Goal: Task Accomplishment & Management: Manage account settings

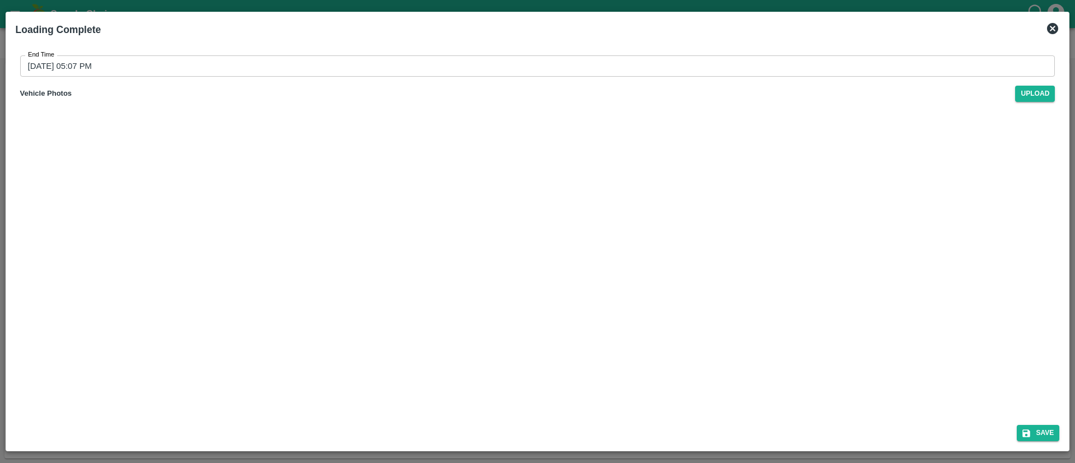
click at [1052, 26] on icon at bounding box center [1052, 28] width 11 height 11
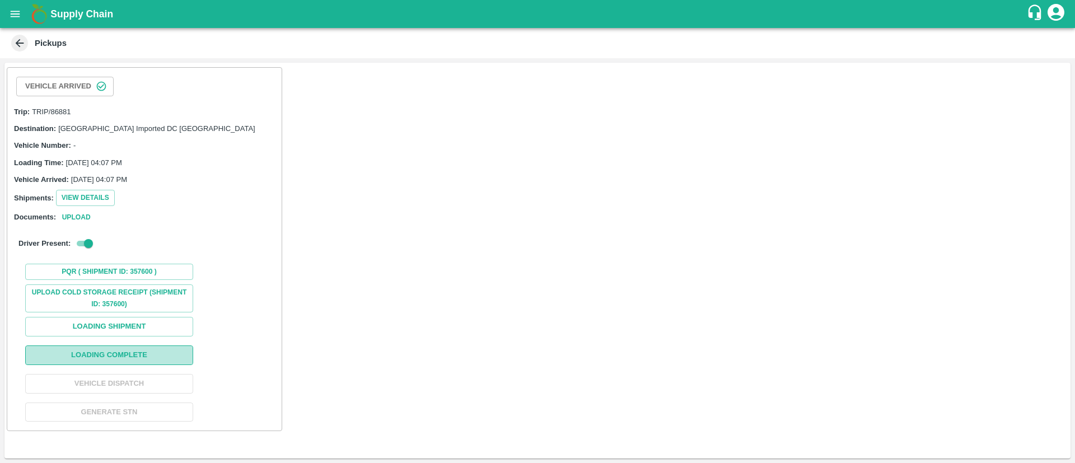
click at [186, 352] on button "Loading Complete" at bounding box center [109, 355] width 168 height 20
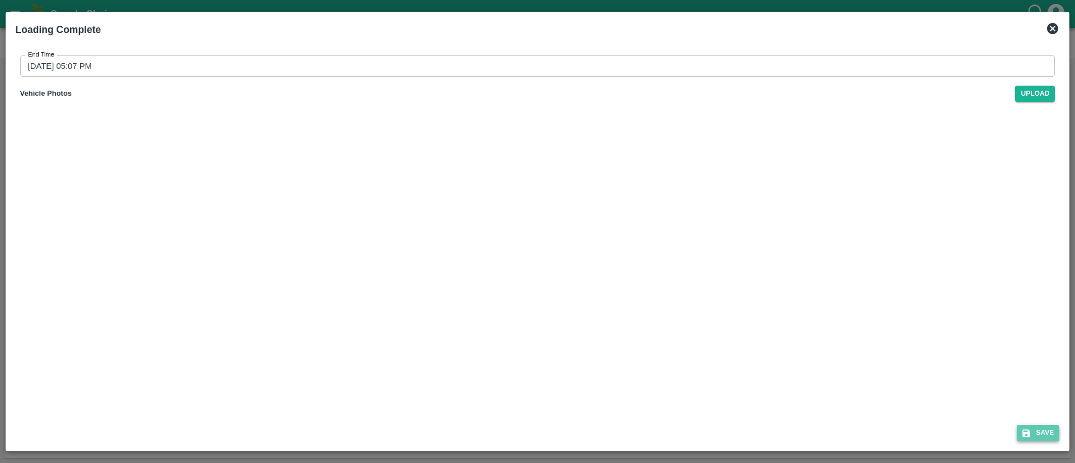
click at [1038, 436] on button "Save" at bounding box center [1038, 433] width 43 height 16
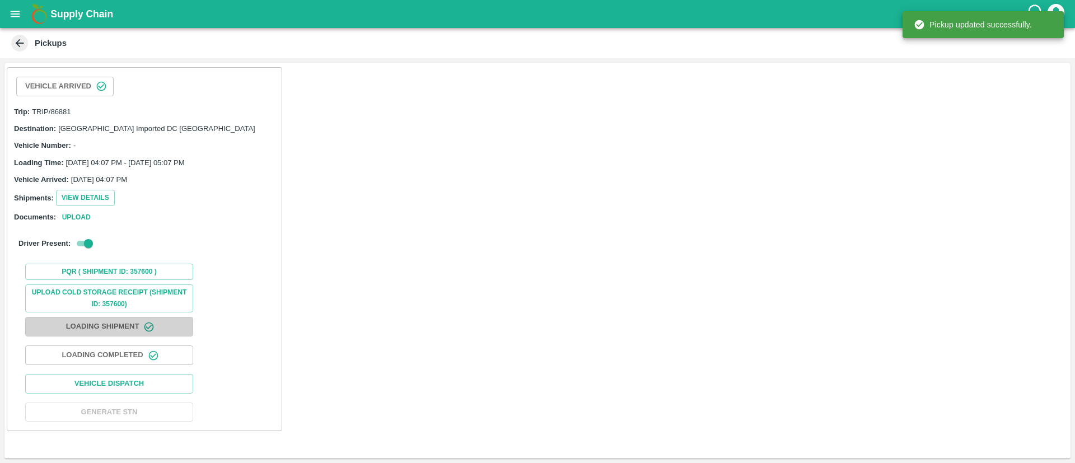
click at [126, 319] on button "Loading Shipment" at bounding box center [109, 327] width 168 height 20
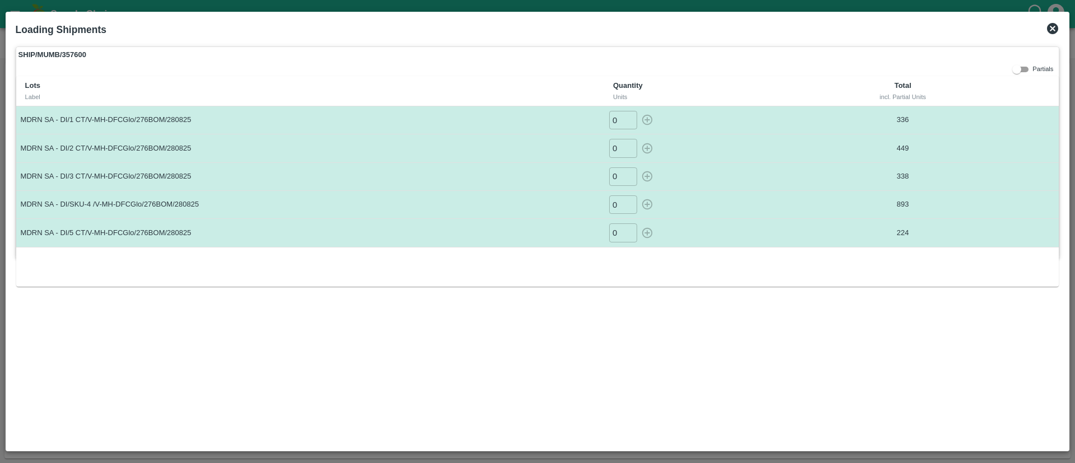
click at [1055, 27] on icon at bounding box center [1052, 28] width 11 height 11
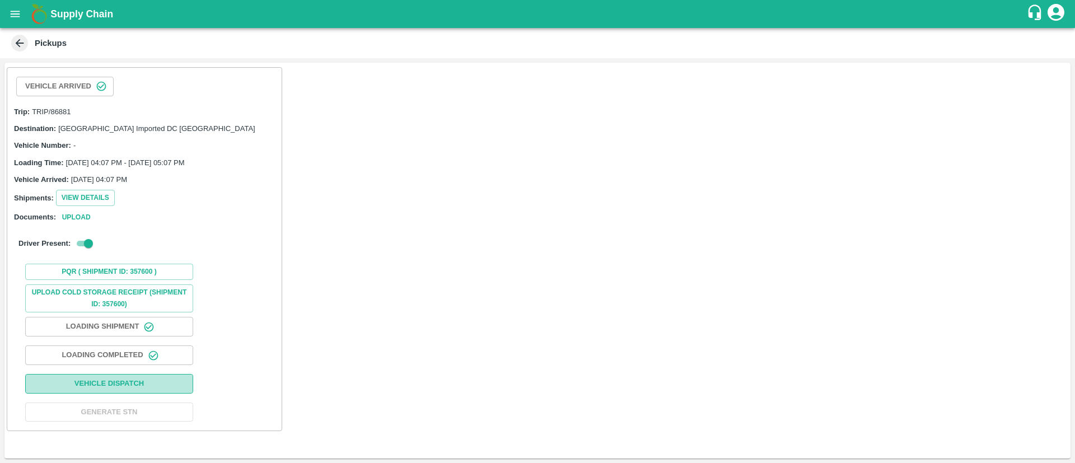
click at [168, 392] on button "Vehicle Dispatch" at bounding box center [109, 384] width 168 height 20
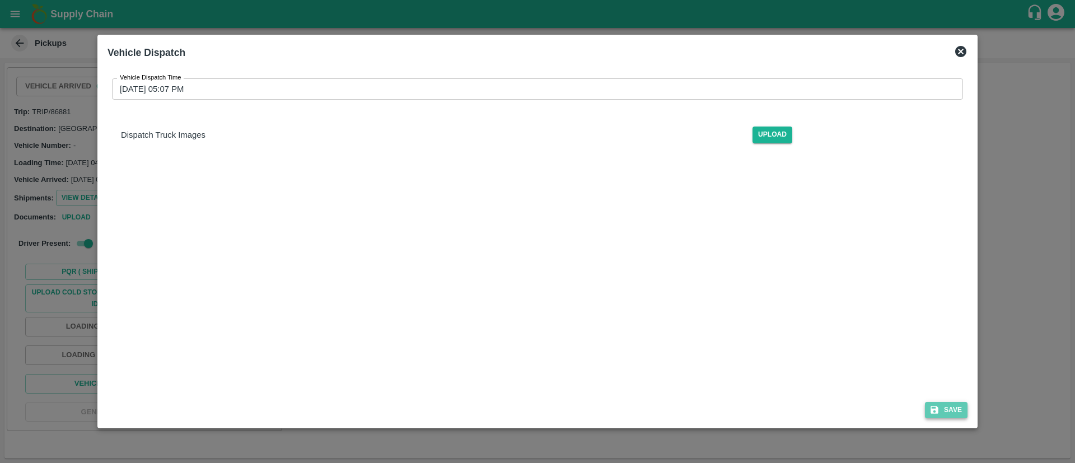
click at [946, 411] on button "Save" at bounding box center [946, 410] width 43 height 16
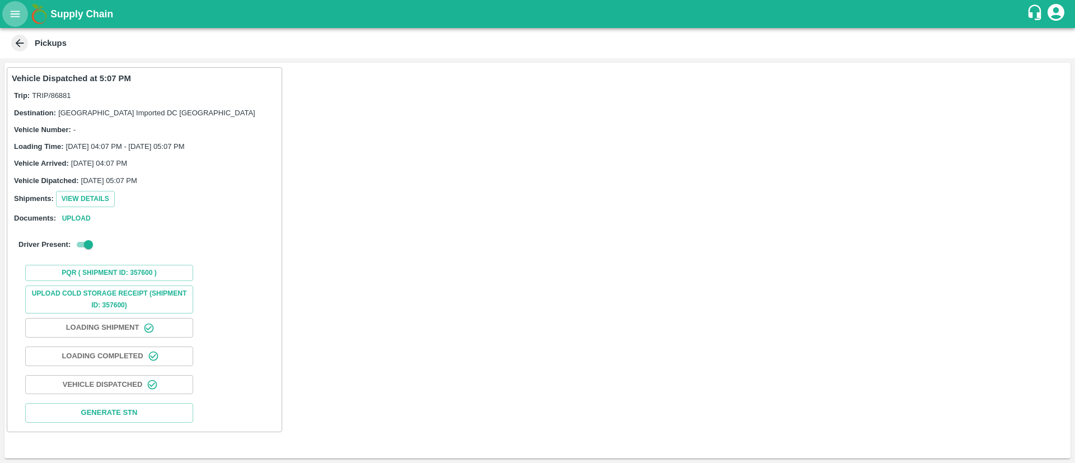
click at [16, 13] on icon "open drawer" at bounding box center [15, 14] width 12 height 12
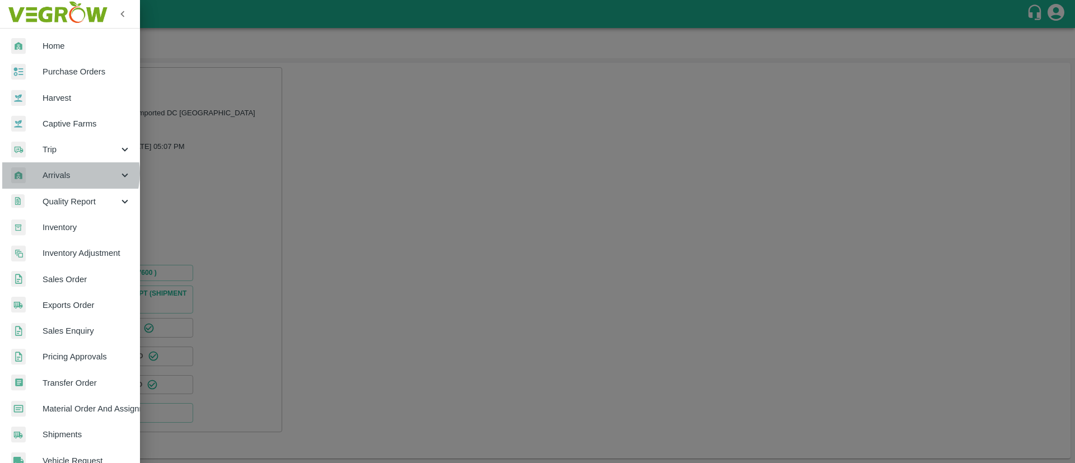
click at [69, 173] on span "Arrivals" at bounding box center [81, 175] width 76 height 12
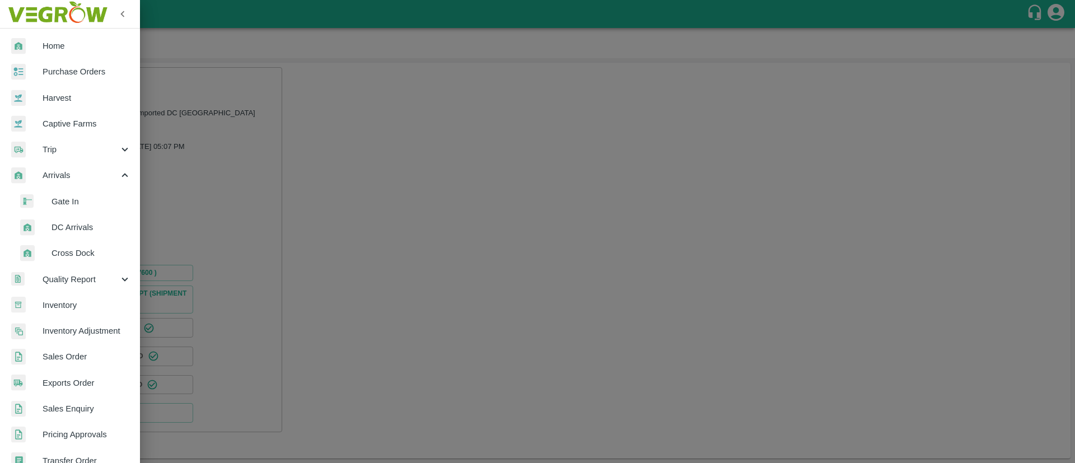
click at [78, 228] on span "DC Arrivals" at bounding box center [90, 227] width 79 height 12
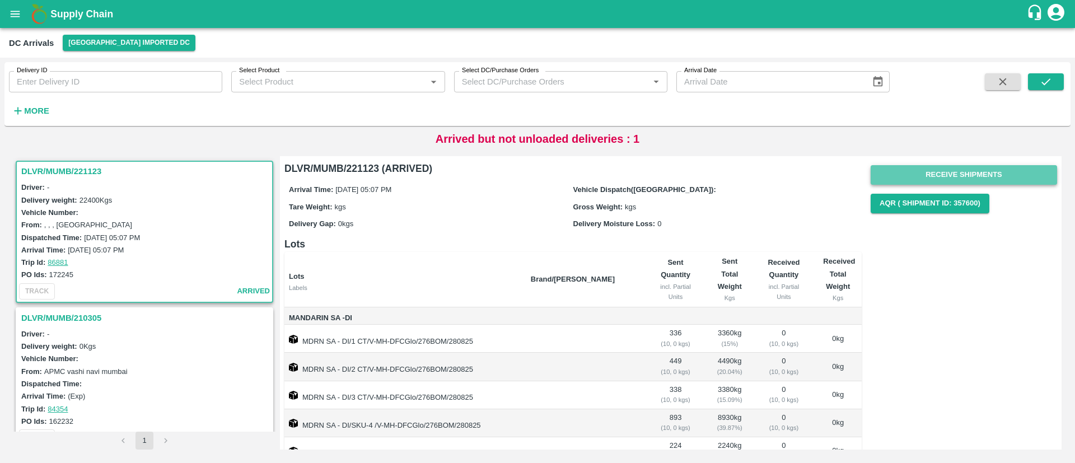
click at [994, 172] on button "Receive Shipments" at bounding box center [963, 175] width 186 height 20
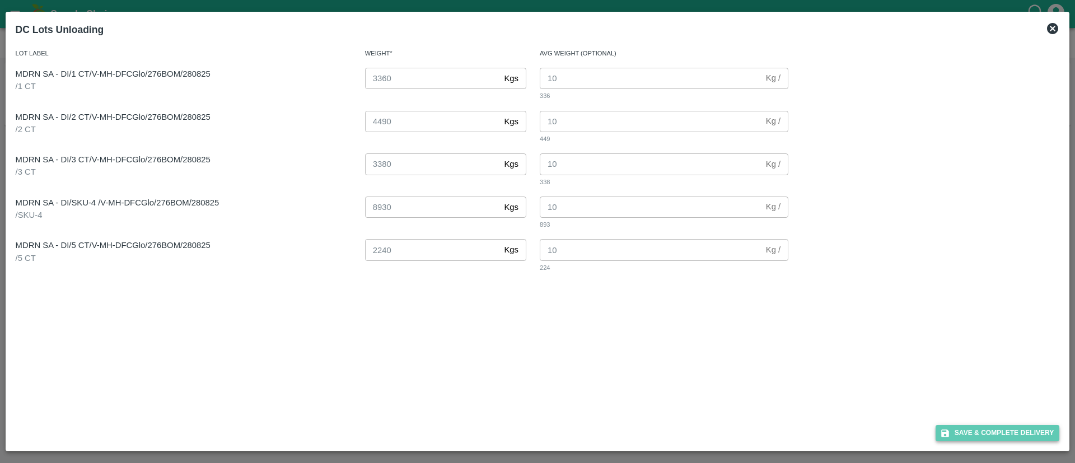
click at [1010, 434] on button "Save & Complete Delivery" at bounding box center [997, 433] width 124 height 16
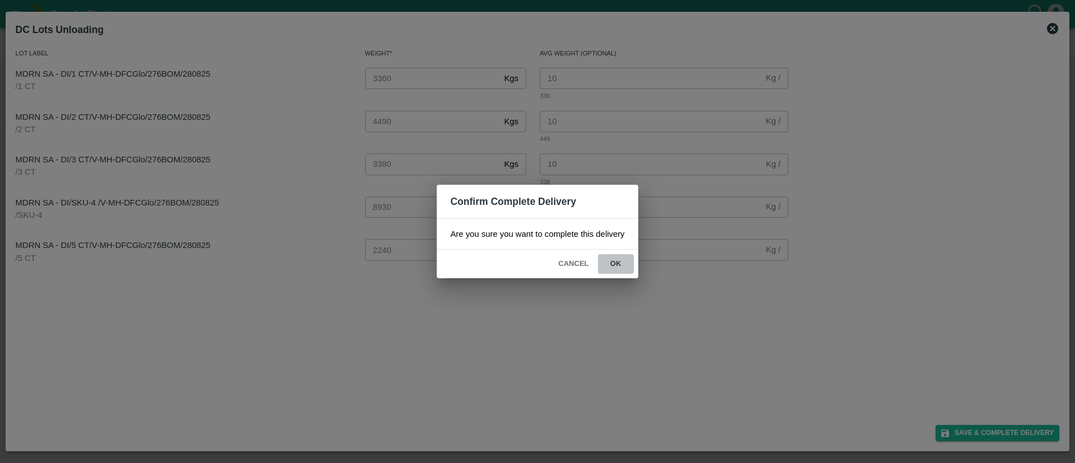
click at [614, 261] on button "ok" at bounding box center [616, 264] width 36 height 20
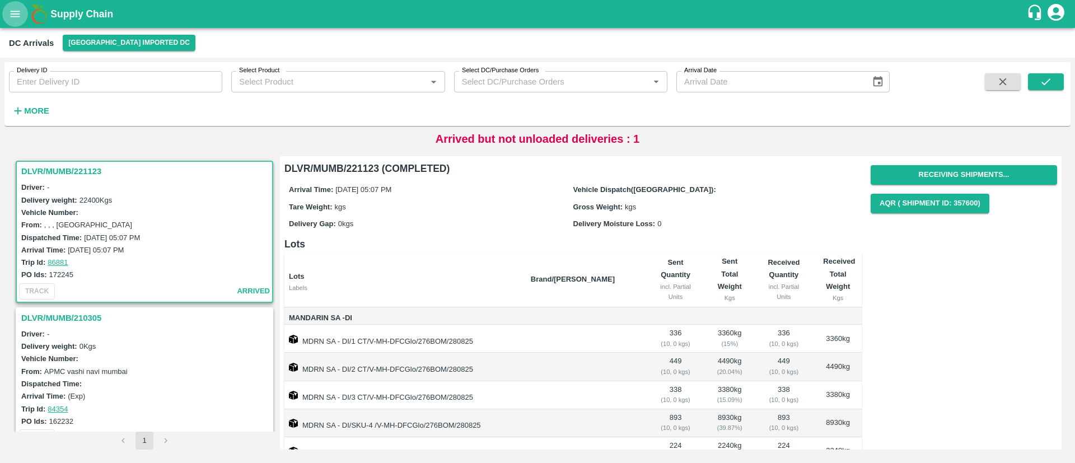
click at [14, 17] on icon "open drawer" at bounding box center [15, 14] width 12 height 12
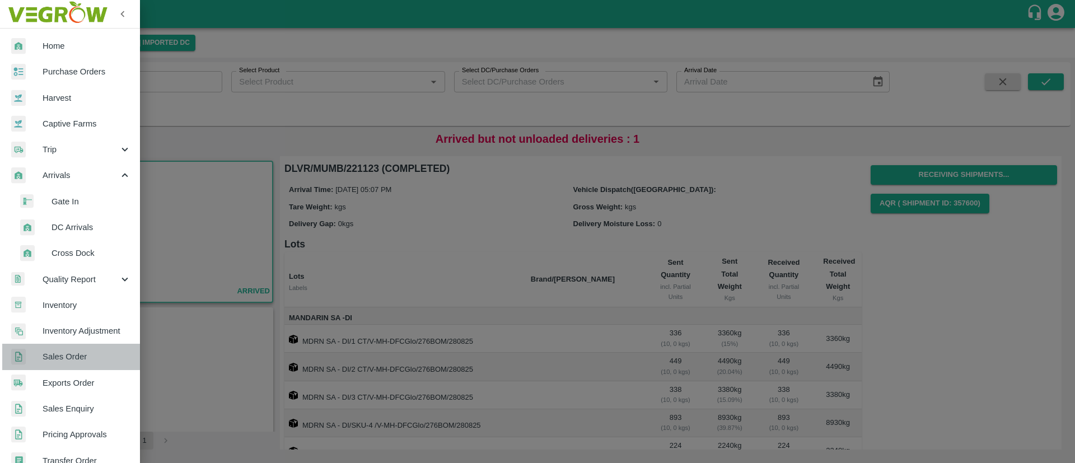
click at [78, 353] on span "Sales Order" at bounding box center [87, 356] width 88 height 12
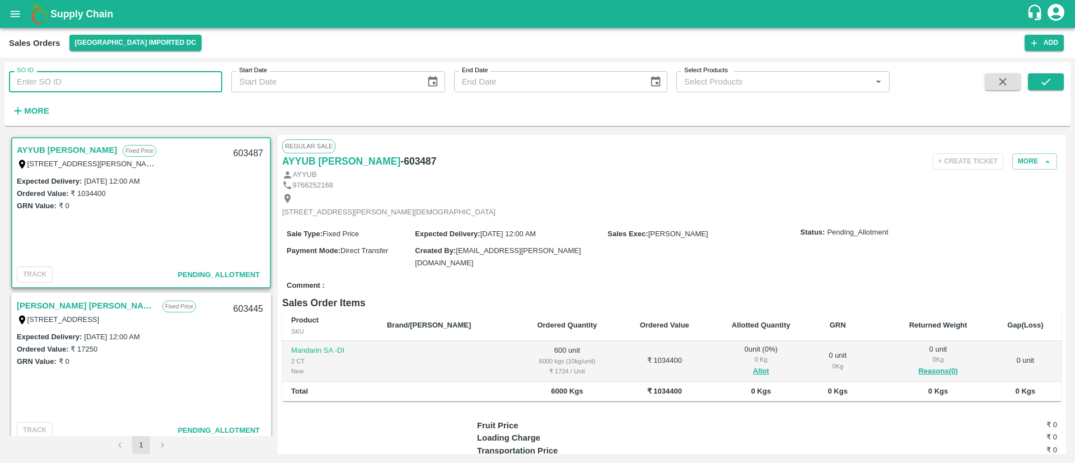
click at [105, 82] on input "SO ID" at bounding box center [115, 81] width 213 height 21
paste input "603289"
type input "603289"
click at [1048, 85] on icon "submit" at bounding box center [1045, 82] width 12 height 12
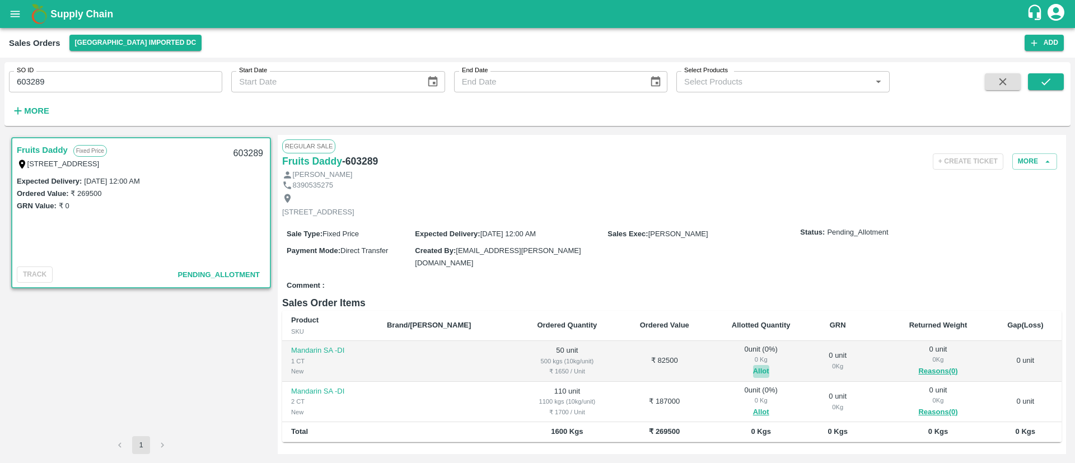
click at [753, 365] on button "Allot" at bounding box center [761, 371] width 16 height 13
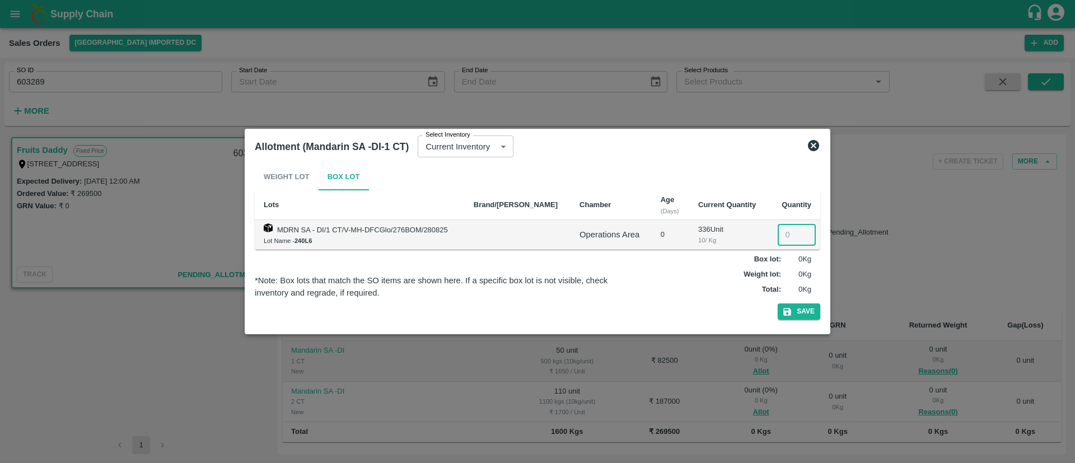
click at [789, 237] on input "number" at bounding box center [797, 234] width 38 height 21
type input "50"
click at [797, 310] on button "Save" at bounding box center [799, 311] width 43 height 16
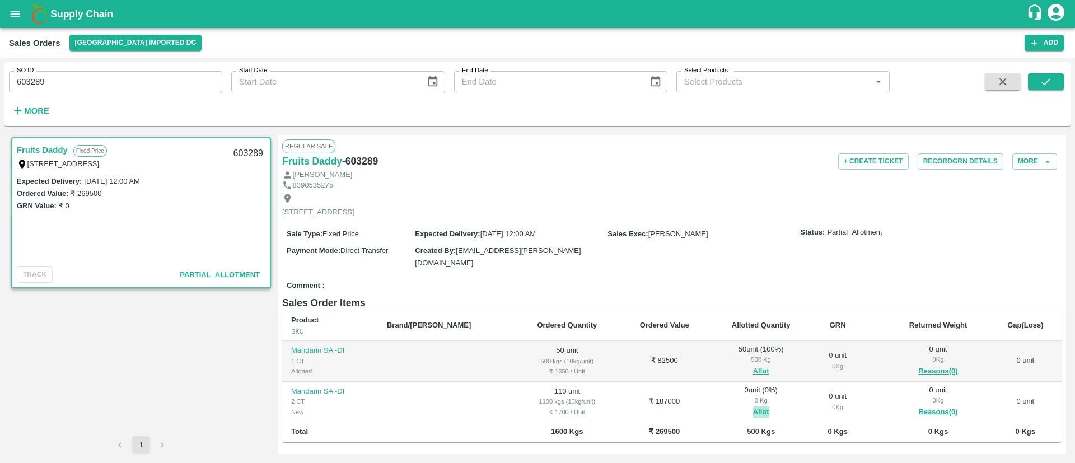
click at [753, 406] on button "Allot" at bounding box center [761, 412] width 16 height 13
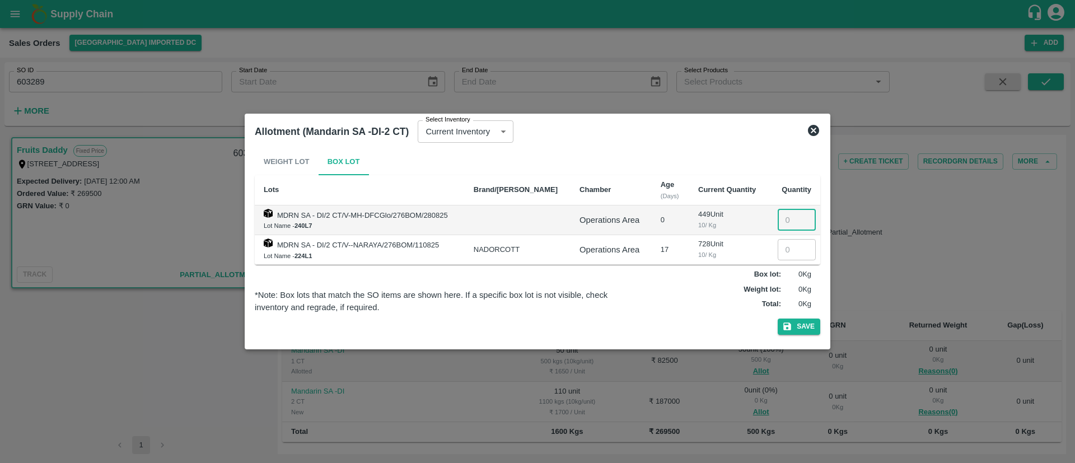
click at [784, 222] on input "number" at bounding box center [797, 219] width 38 height 21
type input "110"
click at [803, 329] on button "Save" at bounding box center [799, 327] width 43 height 16
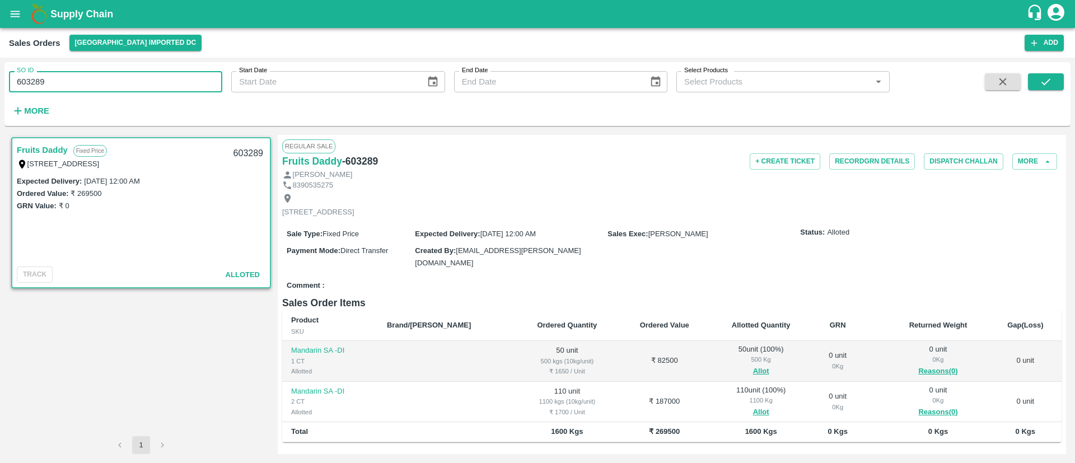
click at [97, 85] on input "603289" at bounding box center [115, 81] width 213 height 21
paste input "text"
type input "603315"
click at [1044, 83] on icon "submit" at bounding box center [1045, 82] width 12 height 12
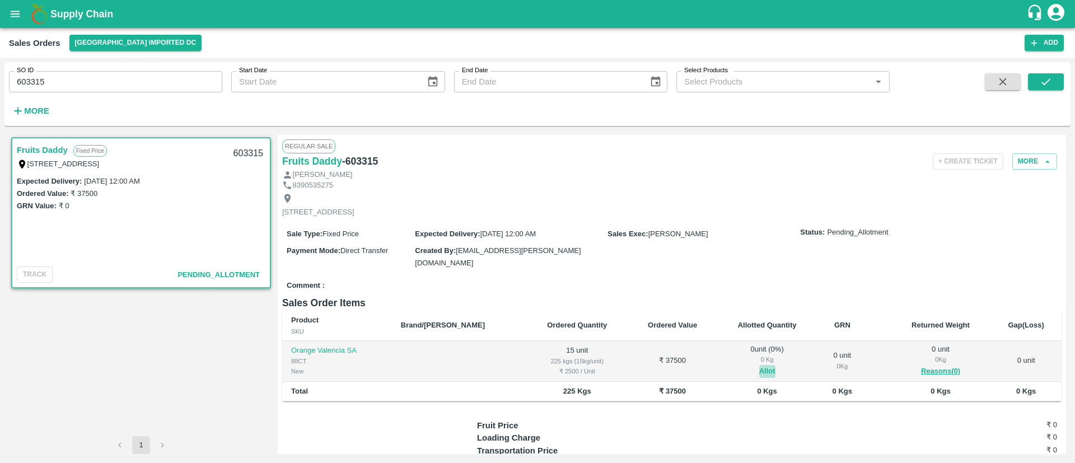
click at [759, 365] on button "Allot" at bounding box center [767, 371] width 16 height 13
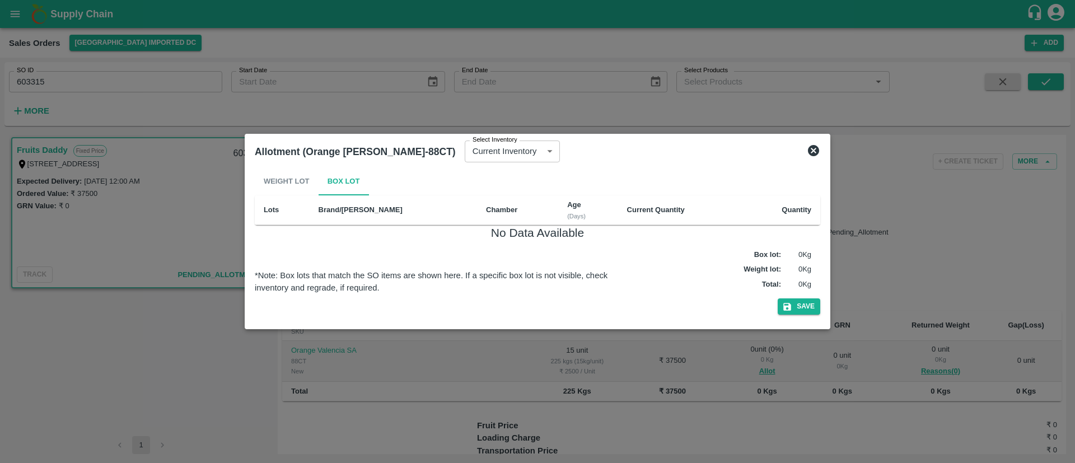
click at [812, 149] on icon at bounding box center [813, 150] width 13 height 13
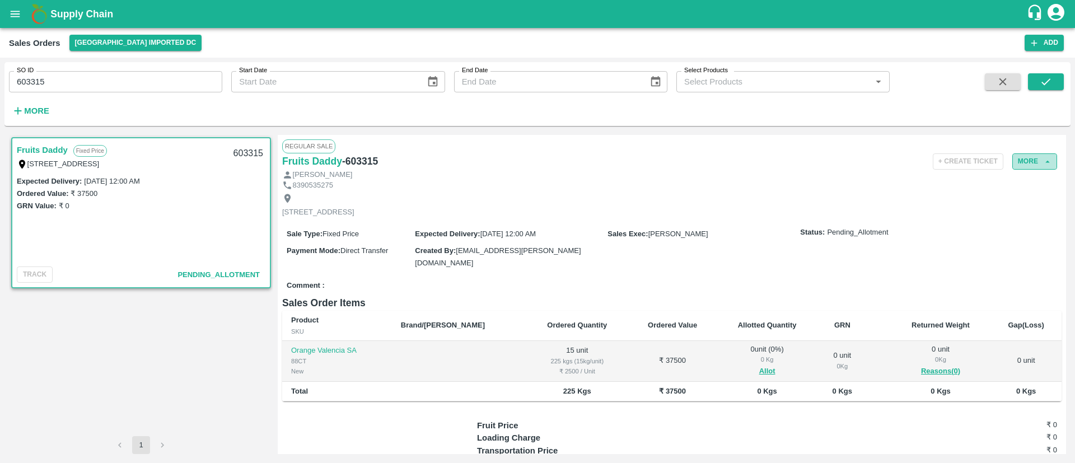
click at [1031, 161] on button "More" at bounding box center [1034, 161] width 45 height 16
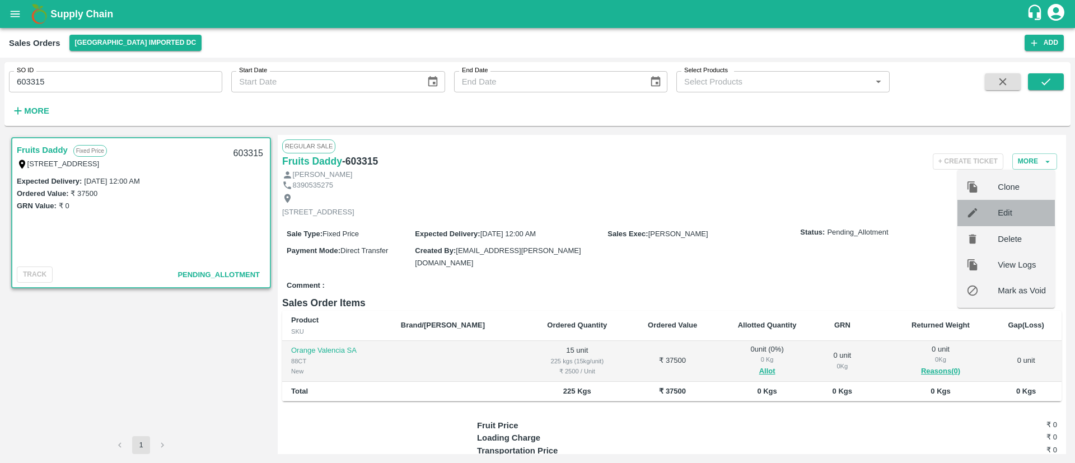
click at [1000, 211] on span "Edit" at bounding box center [1021, 213] width 48 height 12
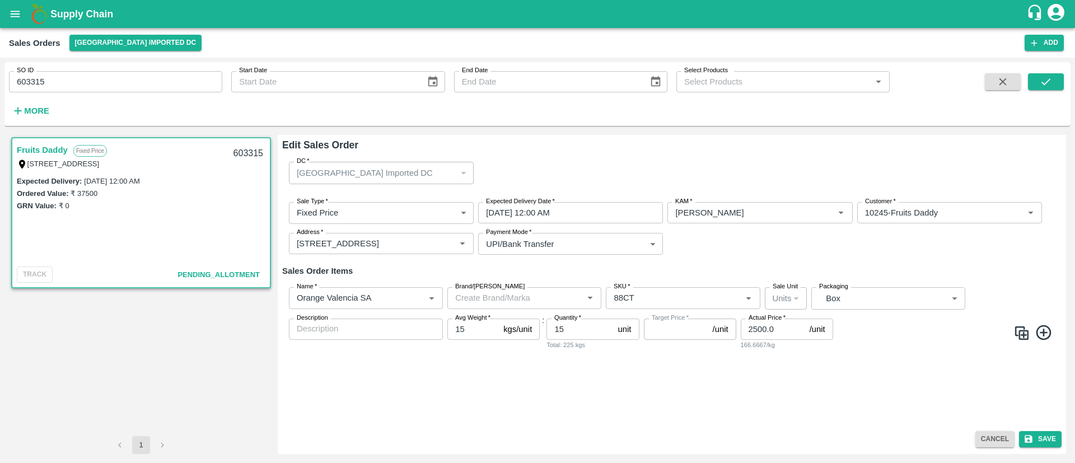
type input "NA"
click at [420, 295] on icon "Clear" at bounding box center [418, 298] width 6 height 6
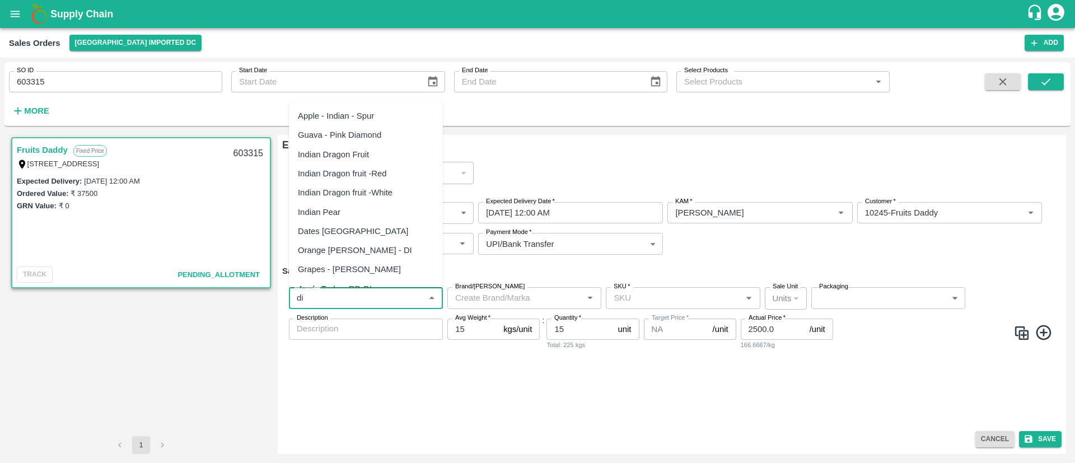
click at [378, 249] on div "Orange Valencia SA - DI" at bounding box center [355, 250] width 114 height 12
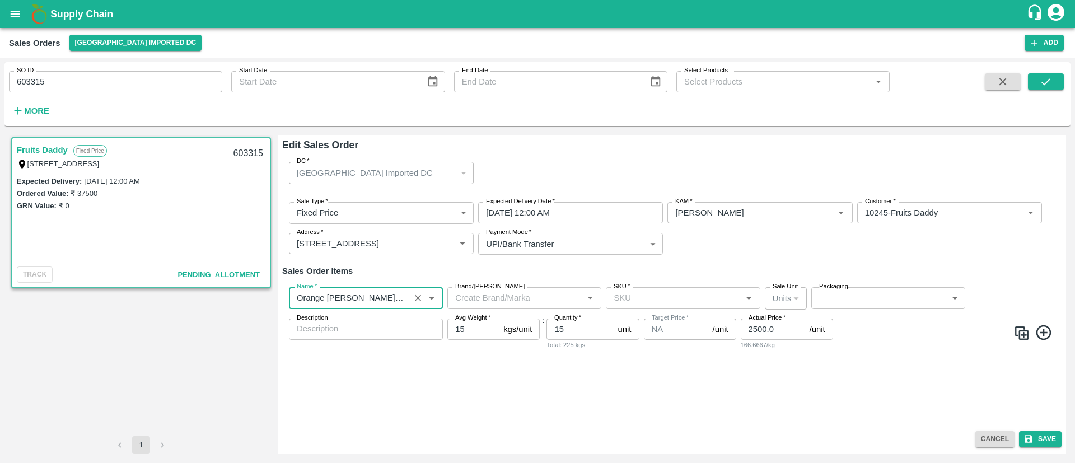
type input "Orange Valencia SA - DI"
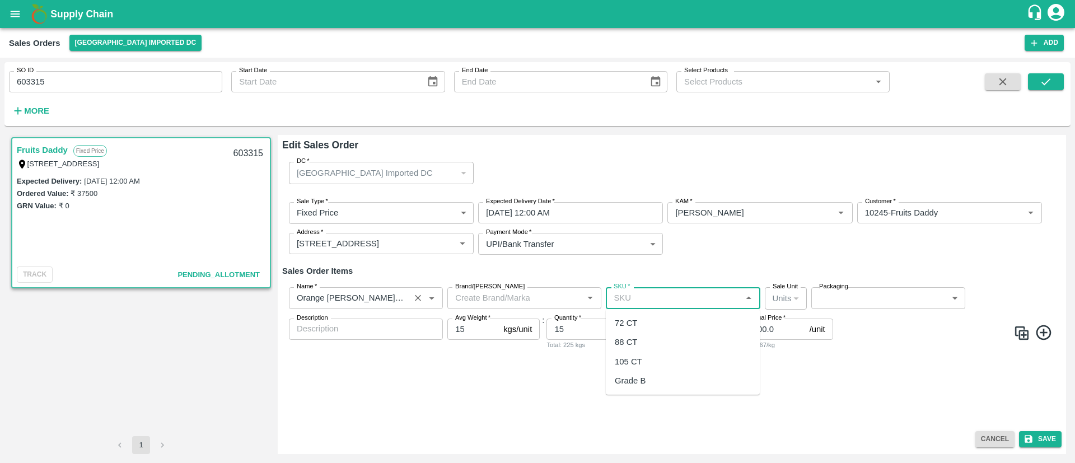
click at [679, 297] on input "SKU   *" at bounding box center [673, 298] width 129 height 15
click at [640, 343] on div "88 CT" at bounding box center [683, 341] width 154 height 19
type input "88 CT"
type input "0"
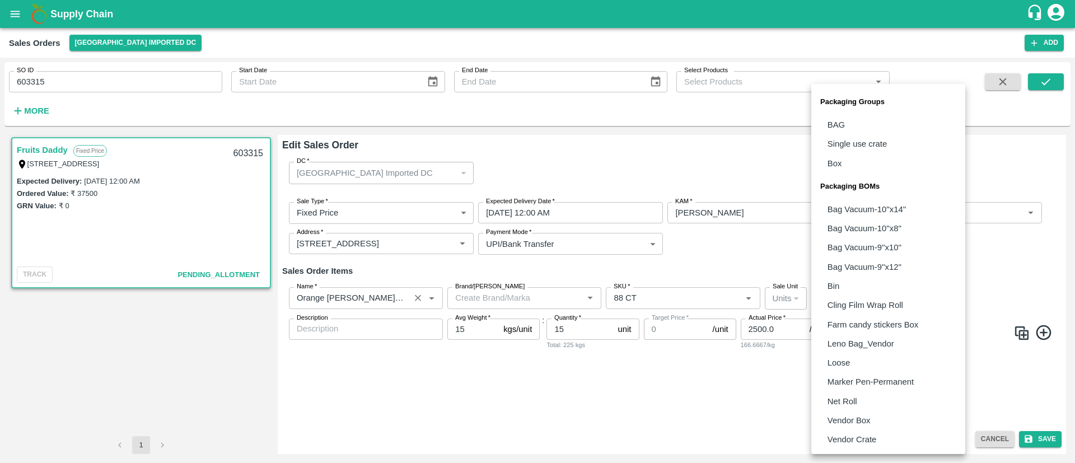
click at [838, 297] on body "Supply Chain Sales Orders Mumbai Imported DC Add SO ID 603315 SO ID Start Date …" at bounding box center [537, 231] width 1075 height 463
click at [854, 418] on p "Vendor Box" at bounding box center [848, 420] width 43 height 12
type input "BOM/276"
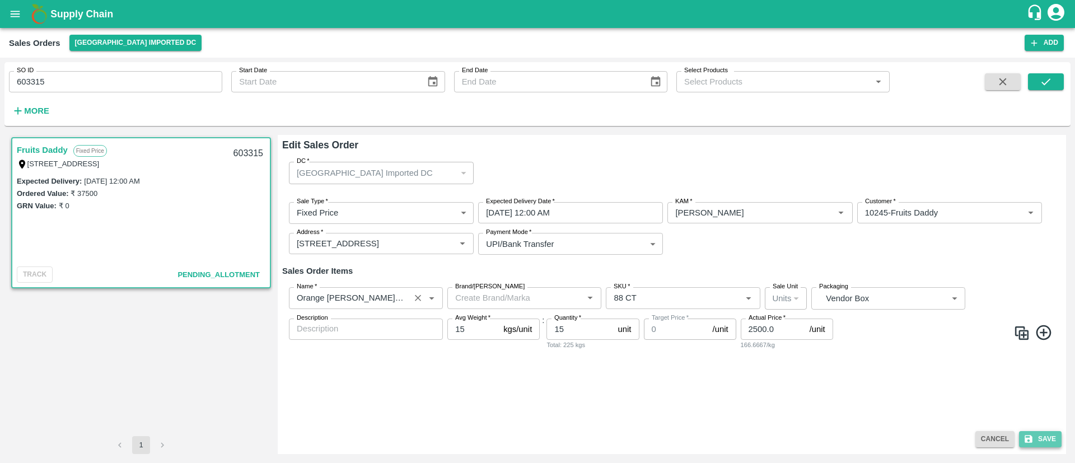
click at [1050, 439] on button "Save" at bounding box center [1040, 439] width 43 height 16
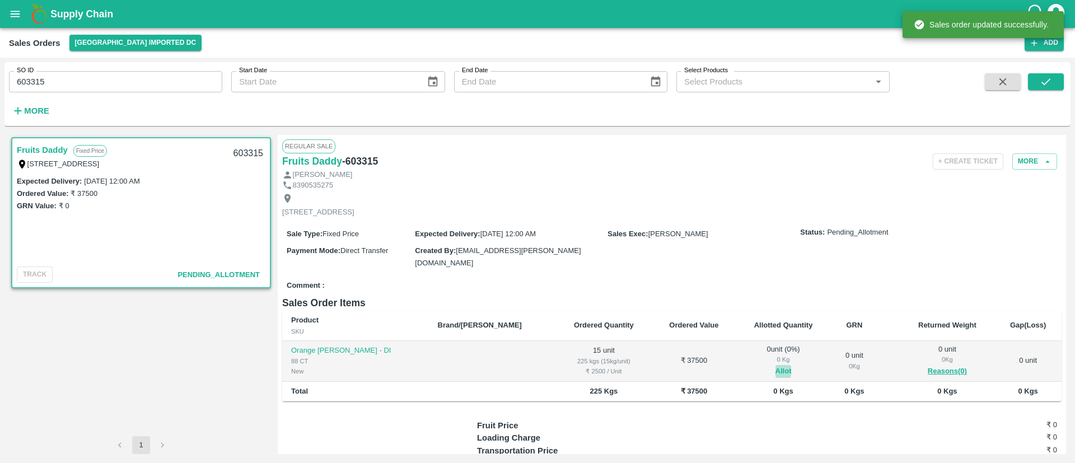
click at [775, 365] on button "Allot" at bounding box center [783, 371] width 16 height 13
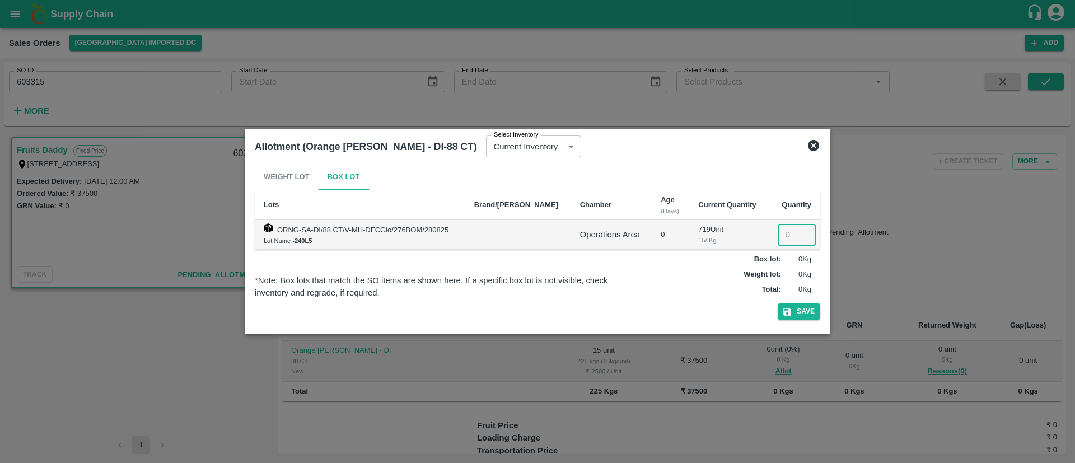
click at [780, 232] on input "number" at bounding box center [797, 234] width 38 height 21
type input "15"
click at [807, 310] on button "Save" at bounding box center [799, 311] width 43 height 16
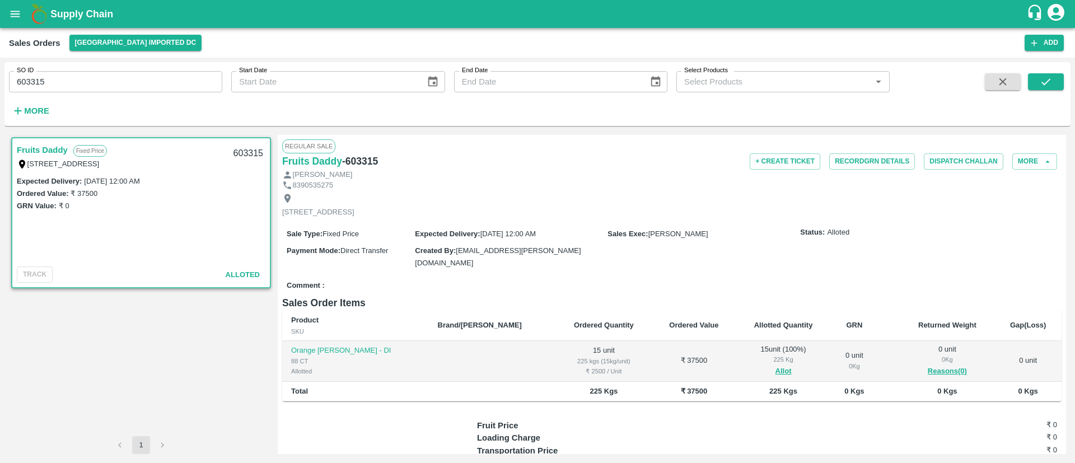
click at [42, 82] on input "603315" at bounding box center [115, 81] width 213 height 21
click at [96, 77] on input "603315" at bounding box center [115, 81] width 213 height 21
paste input "text"
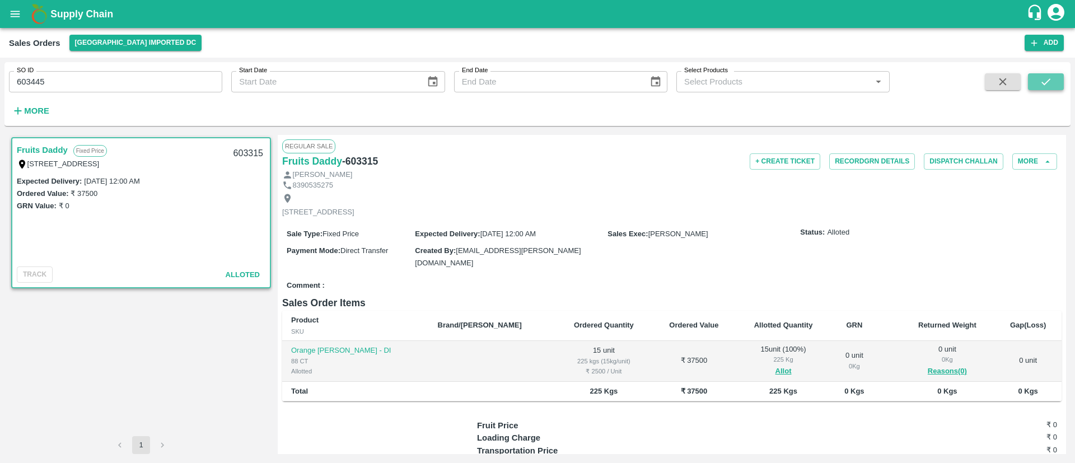
click at [1053, 74] on button "submit" at bounding box center [1046, 81] width 36 height 17
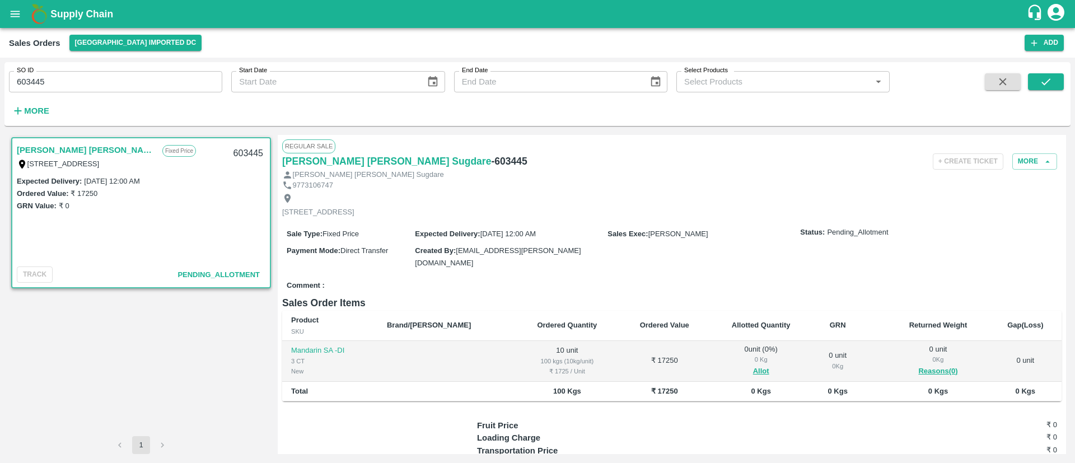
click at [156, 86] on input "603445" at bounding box center [115, 81] width 213 height 21
paste input "text"
click at [1053, 81] on button "submit" at bounding box center [1046, 81] width 36 height 17
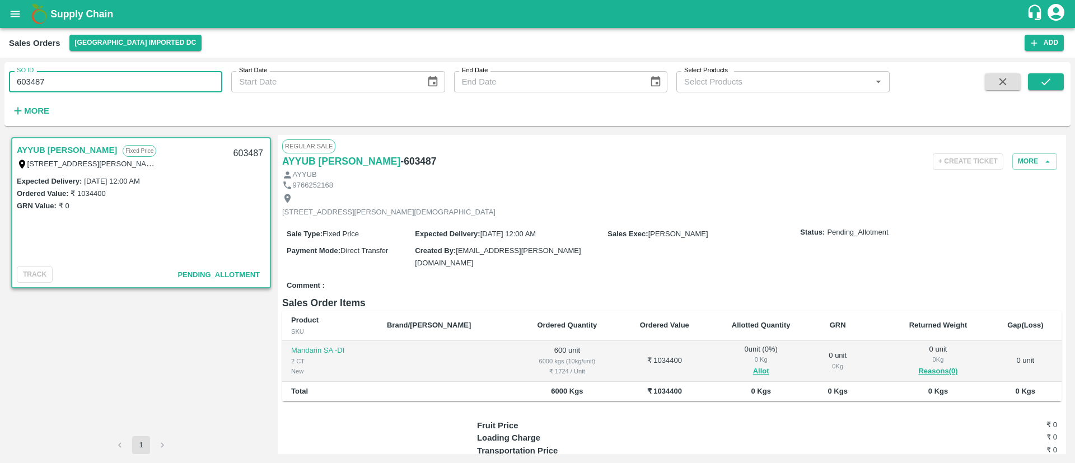
click at [96, 82] on input "603487" at bounding box center [115, 81] width 213 height 21
paste input "text"
type input "603445"
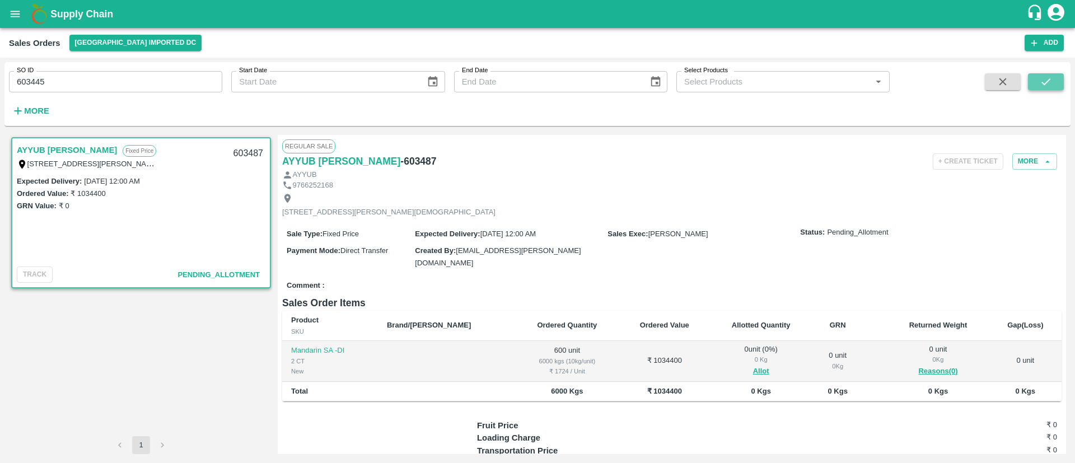
click at [1047, 76] on icon "submit" at bounding box center [1045, 82] width 12 height 12
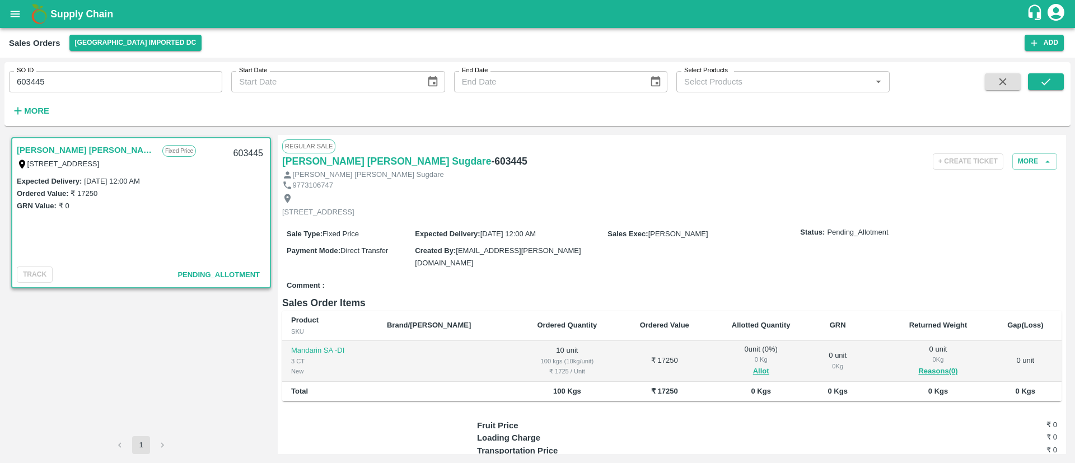
click at [491, 158] on h6 "- 603445" at bounding box center [509, 161] width 36 height 16
copy h6 "603445"
click at [753, 365] on button "Allot" at bounding box center [761, 371] width 16 height 13
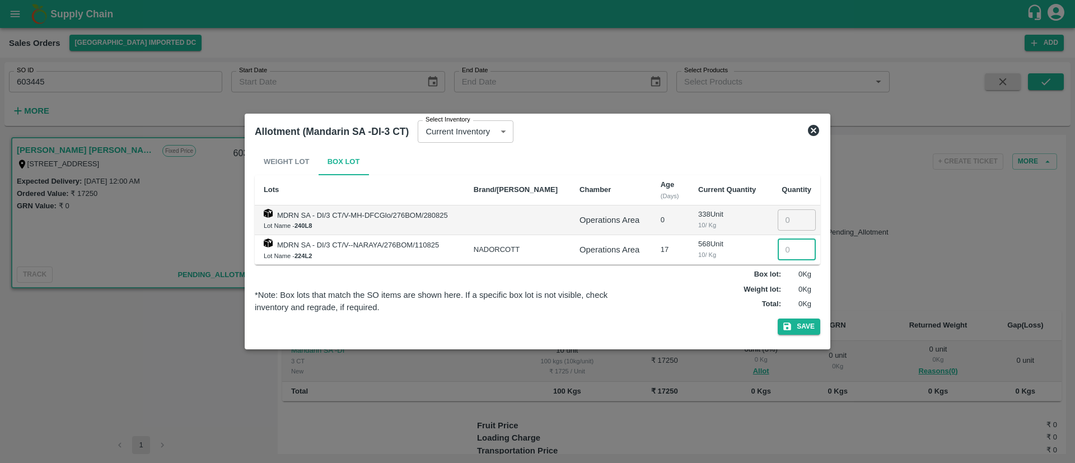
click at [782, 249] on input "number" at bounding box center [797, 249] width 38 height 21
type input "10"
click at [800, 321] on button "Save" at bounding box center [799, 327] width 43 height 16
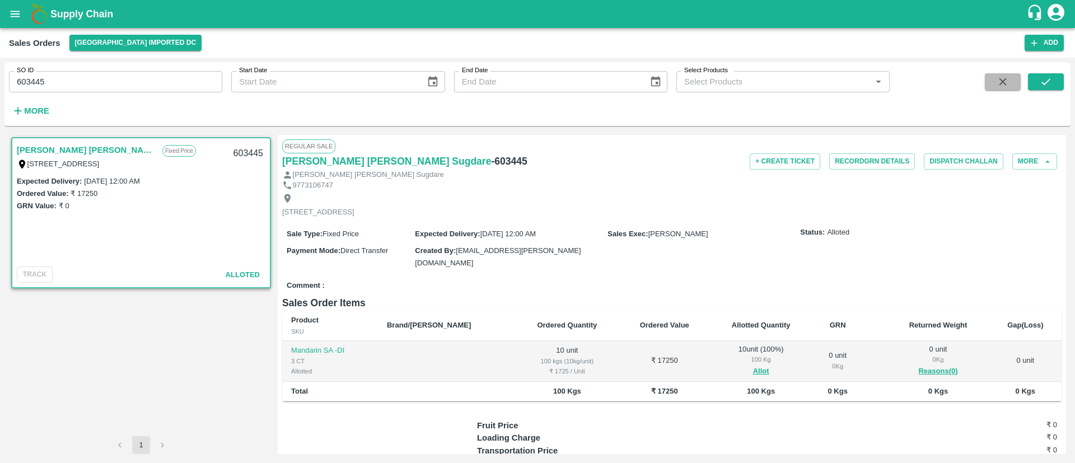
click at [1010, 87] on button "button" at bounding box center [1003, 81] width 36 height 17
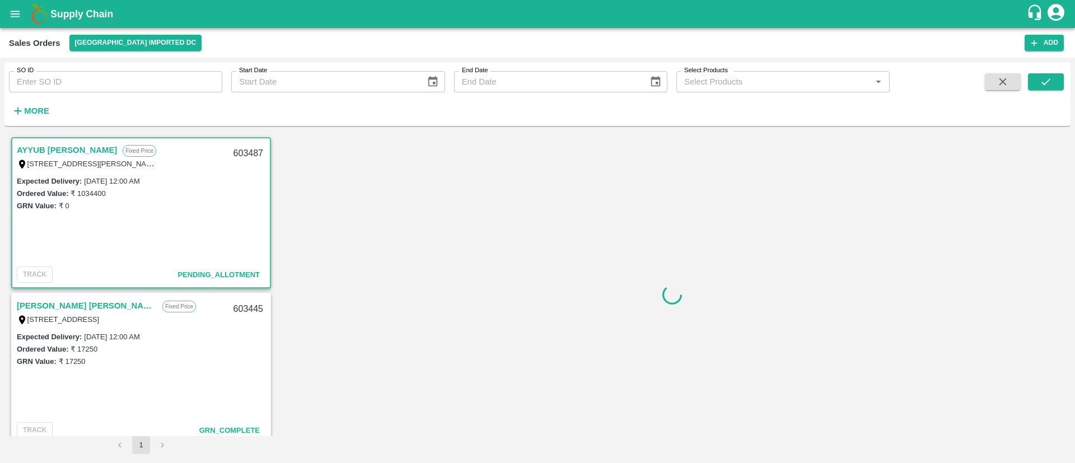
scroll to position [2, 0]
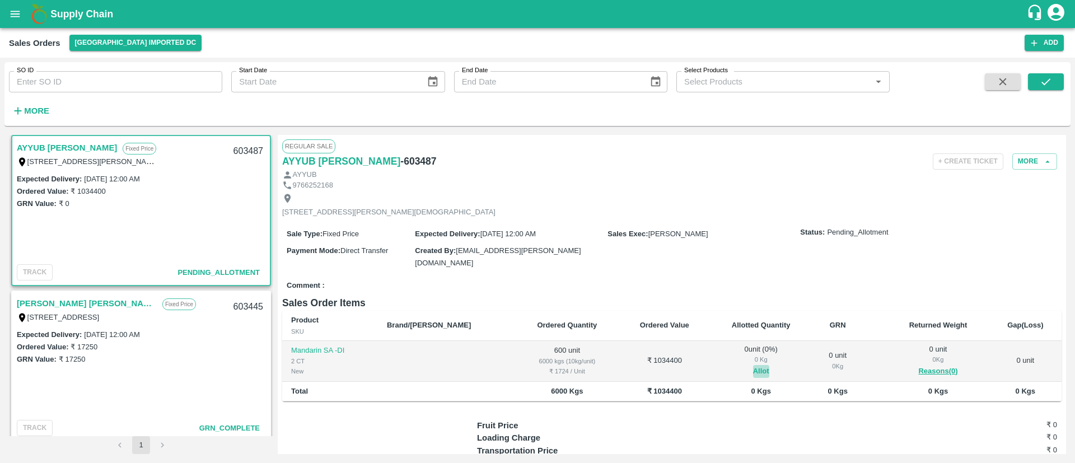
click at [753, 365] on button "Allot" at bounding box center [761, 371] width 16 height 13
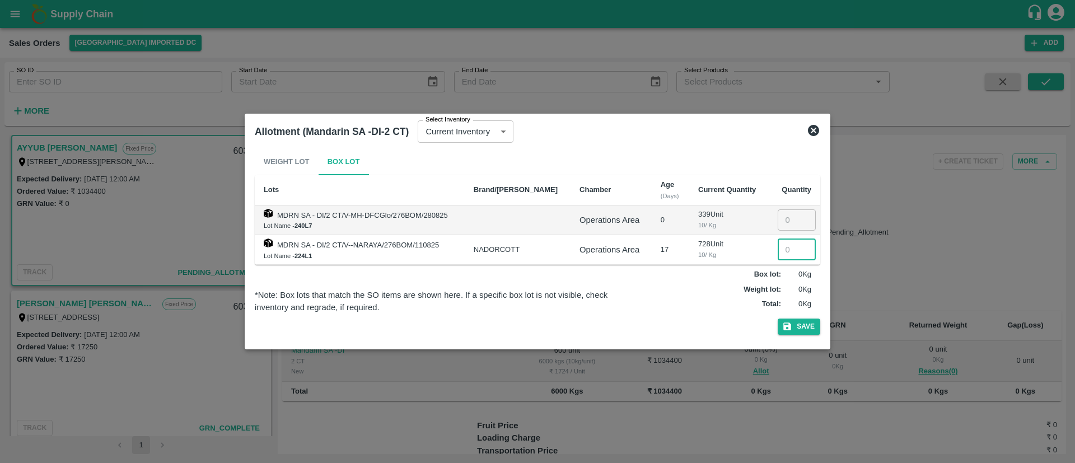
click at [784, 245] on input "number" at bounding box center [797, 249] width 38 height 21
type input "600"
click at [803, 325] on button "Save" at bounding box center [799, 327] width 43 height 16
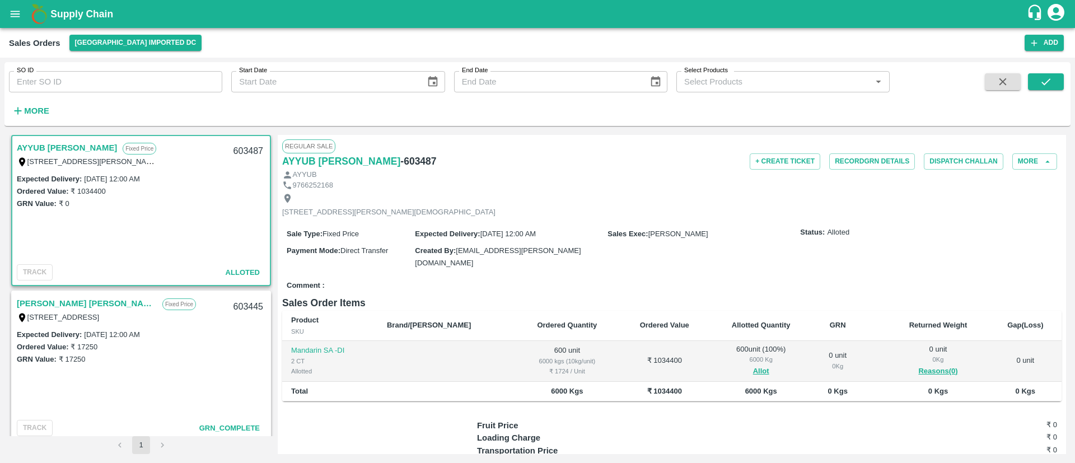
click at [414, 163] on h6 "- 603487" at bounding box center [418, 161] width 36 height 16
copy h6 "603487"
click at [15, 21] on button "open drawer" at bounding box center [15, 14] width 26 height 26
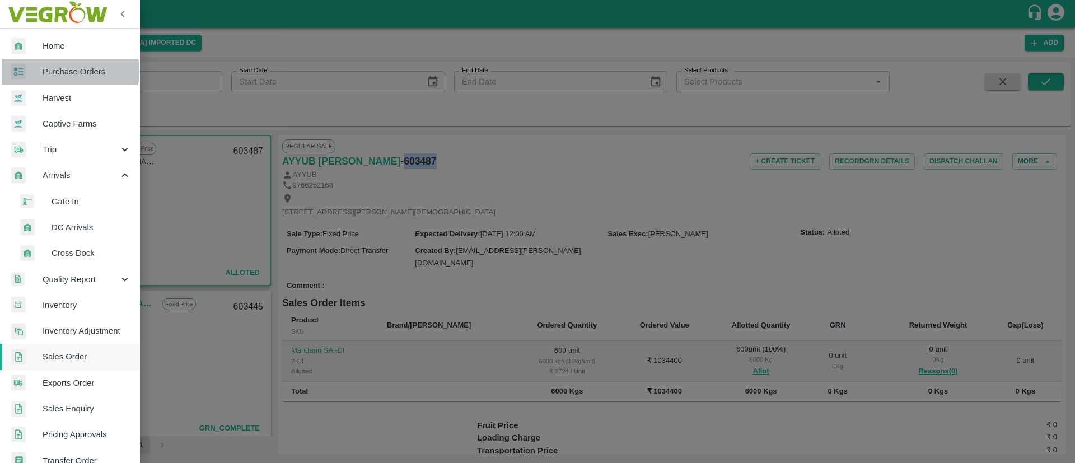
click at [64, 71] on span "Purchase Orders" at bounding box center [87, 71] width 88 height 12
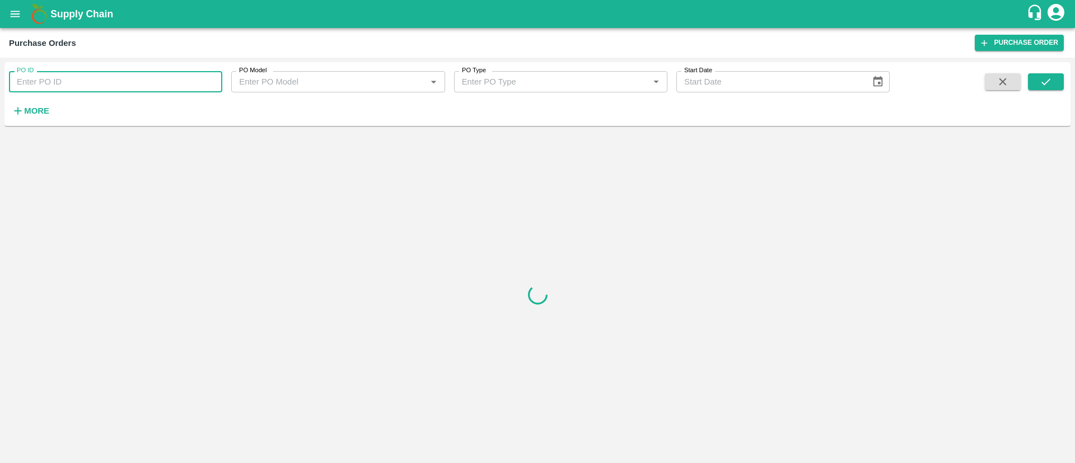
click at [105, 80] on input "PO ID" at bounding box center [115, 81] width 213 height 21
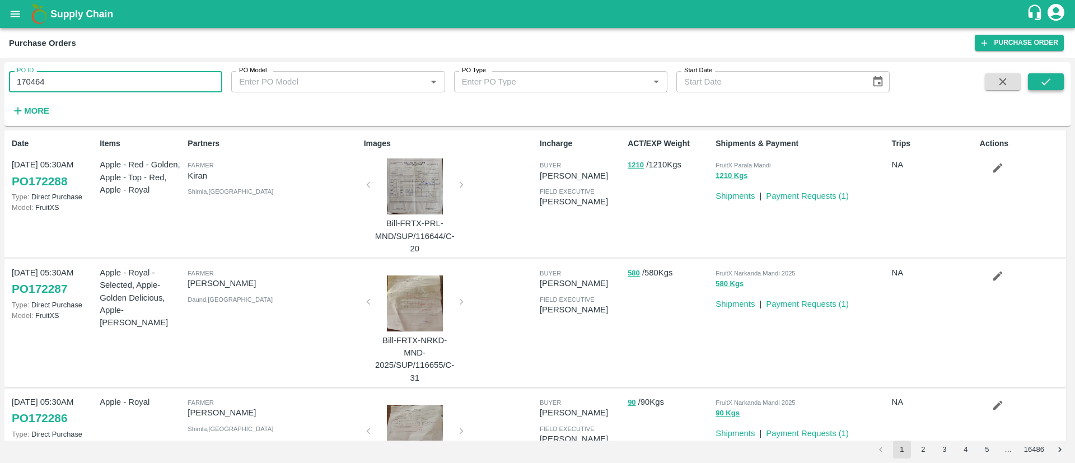
type input "170464"
click at [1057, 84] on button "submit" at bounding box center [1046, 81] width 36 height 17
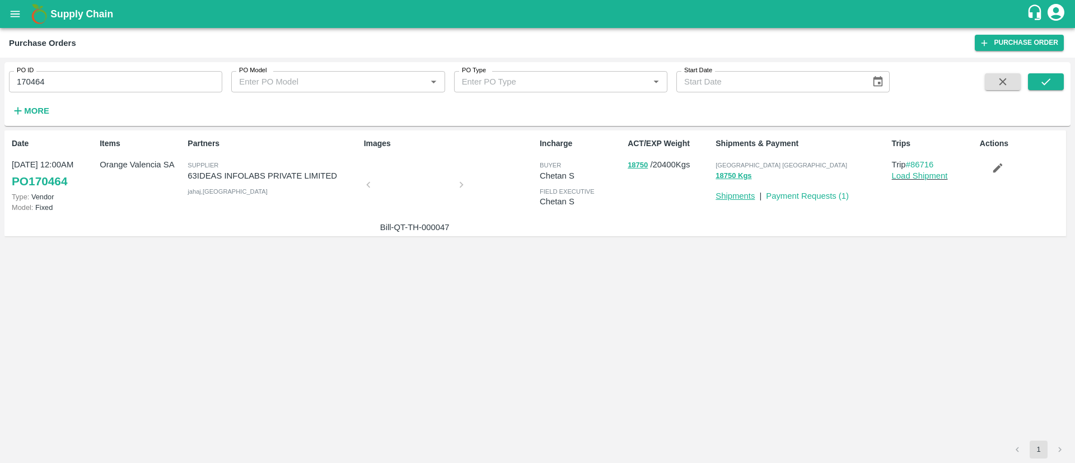
click at [727, 194] on link "Shipments" at bounding box center [734, 195] width 39 height 9
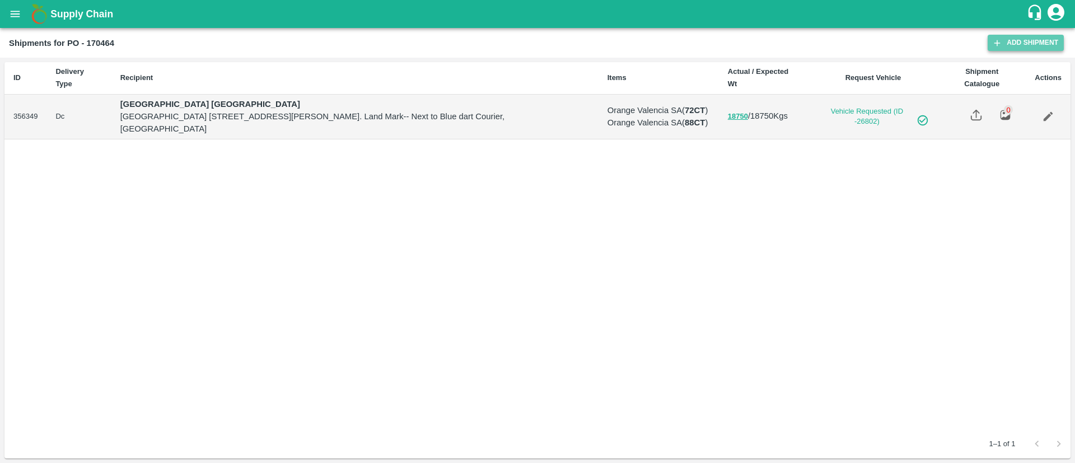
click at [1033, 49] on link "Add Shipment" at bounding box center [1025, 43] width 76 height 16
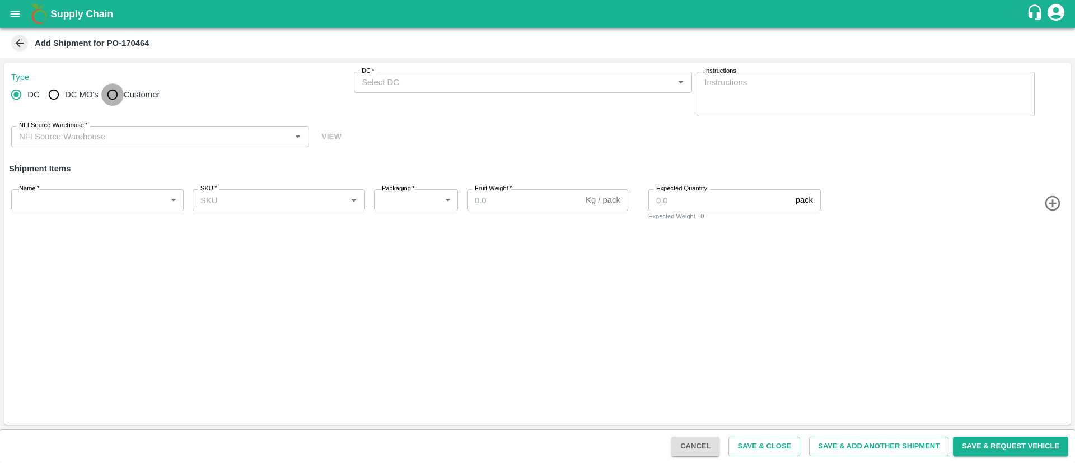
click at [113, 93] on input "Customer" at bounding box center [112, 94] width 22 height 22
radio input "true"
click at [20, 95] on input "DC" at bounding box center [16, 94] width 22 height 22
radio input "true"
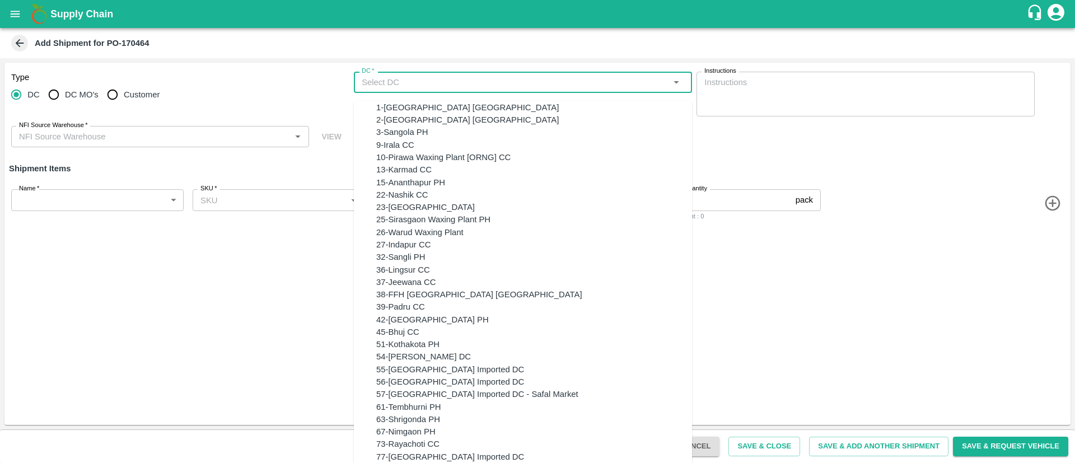
click at [416, 88] on input "DC   *" at bounding box center [513, 82] width 313 height 15
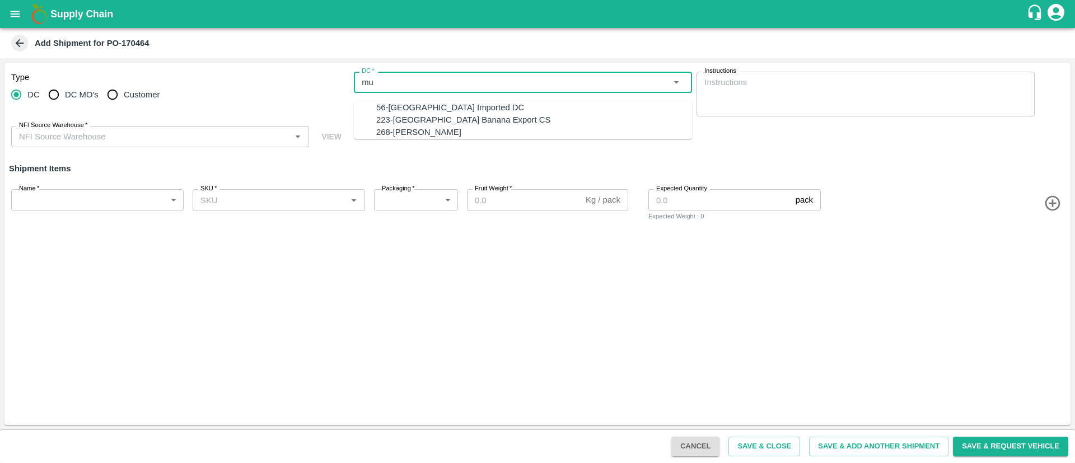
click at [456, 105] on div "56-Mumbai Imported DC" at bounding box center [534, 107] width 316 height 12
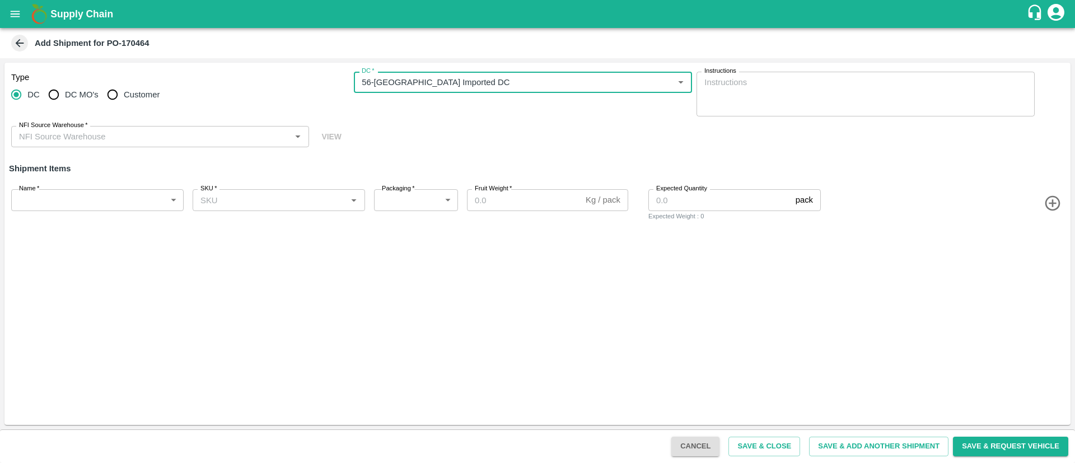
type input "56-Mumbai Imported DC"
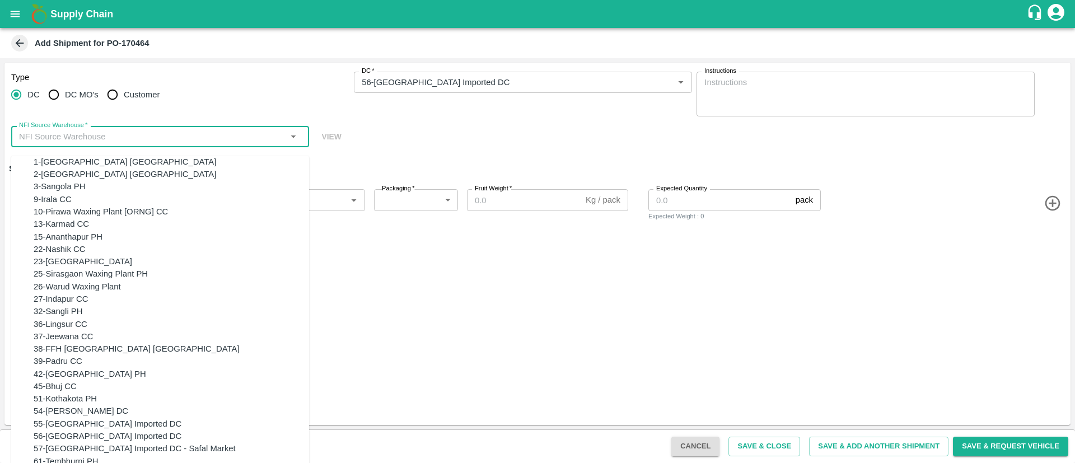
click at [190, 140] on input "NFI Source Warehouse   *" at bounding box center [151, 136] width 273 height 15
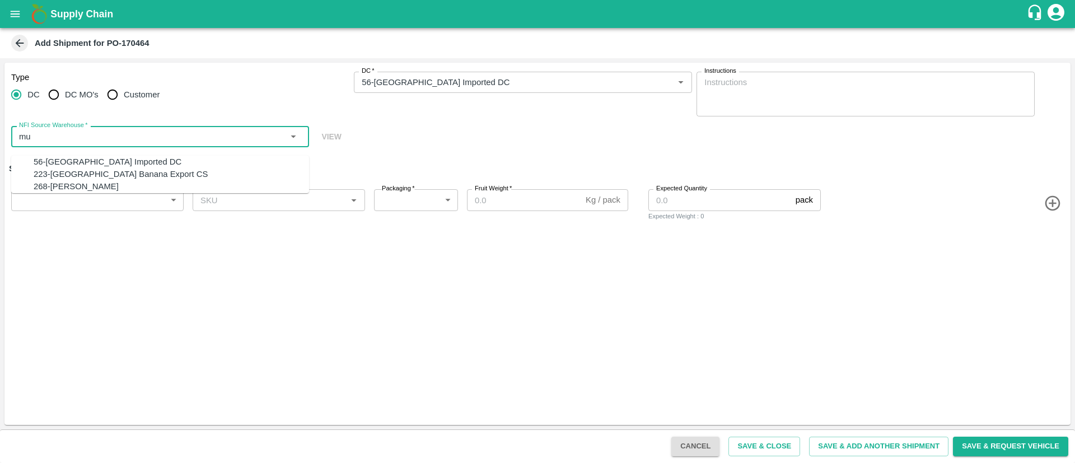
click at [128, 159] on div "56-Mumbai Imported DC" at bounding box center [171, 162] width 275 height 12
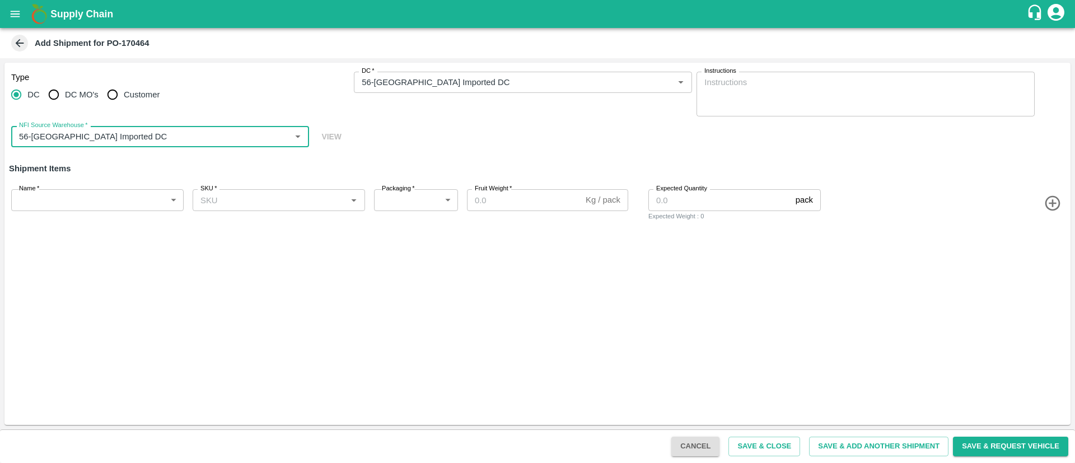
type input "56-Mumbai Imported DC"
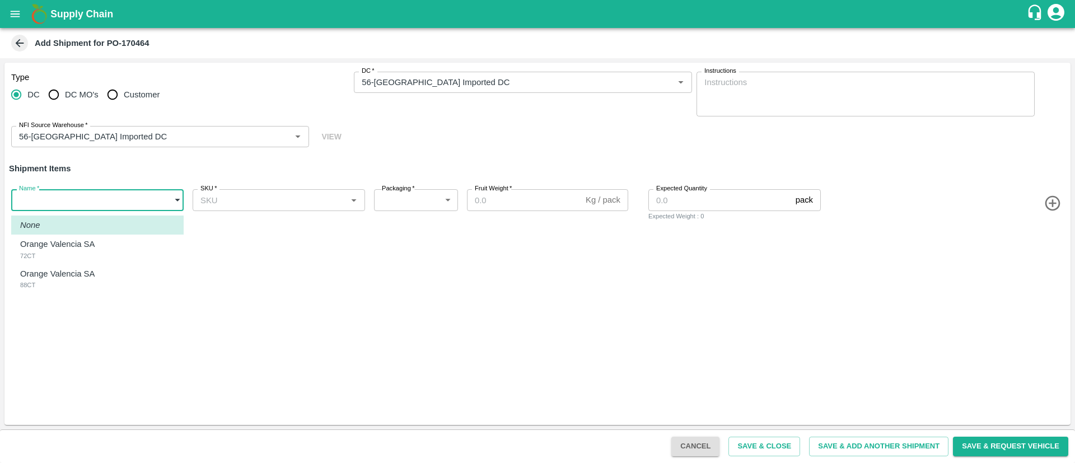
click at [107, 191] on body "Supply Chain Add Shipment for PO-170464 Type DC DC MO's Customer DC   * DC   * …" at bounding box center [537, 231] width 1075 height 463
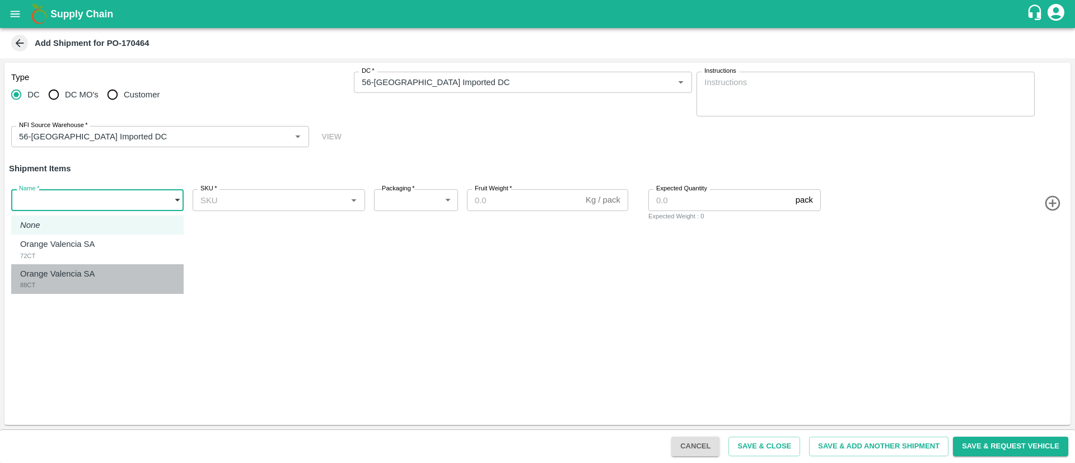
click at [74, 279] on p "Orange Valencia SA" at bounding box center [57, 274] width 74 height 12
type input "1929796"
type input "276"
type input "15"
type input "880"
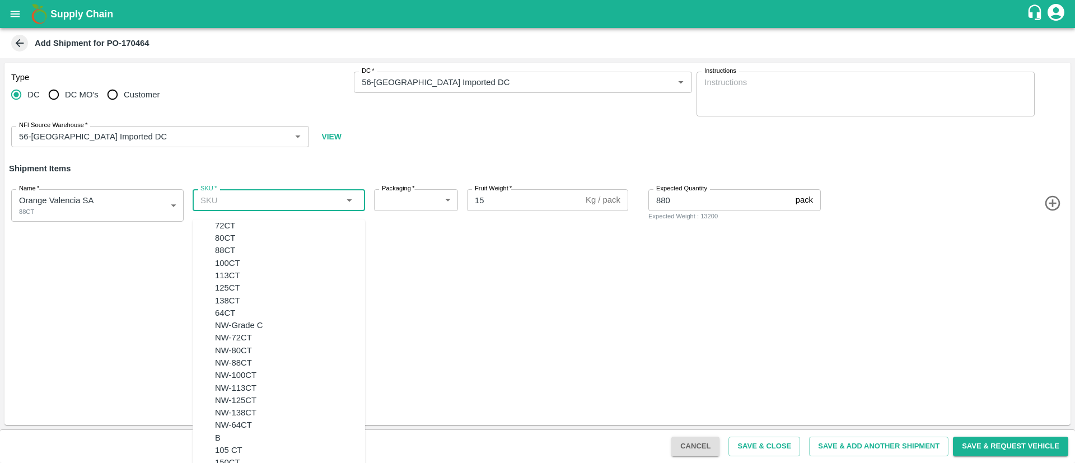
click at [236, 200] on input "SKU   *" at bounding box center [269, 200] width 147 height 15
click at [233, 256] on div "88CT" at bounding box center [290, 250] width 150 height 12
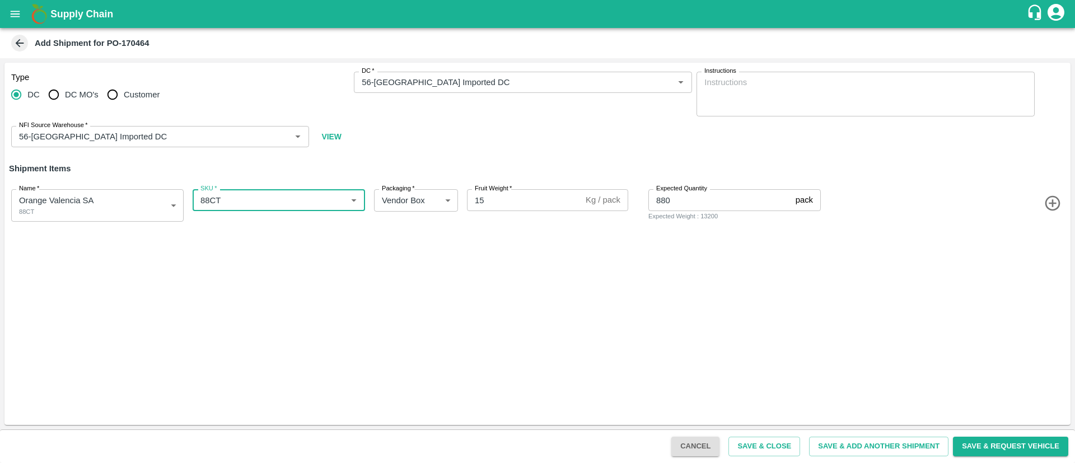
type input "88CT"
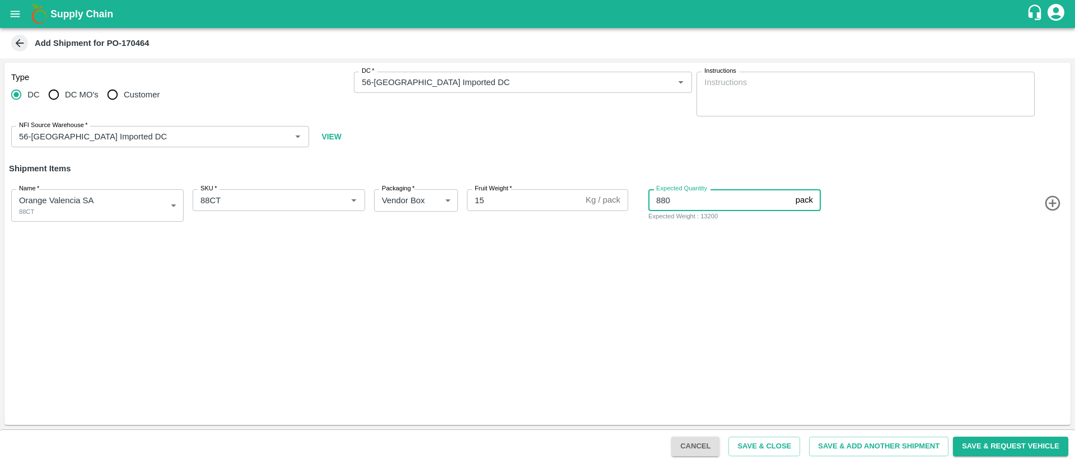
click at [684, 196] on input "880" at bounding box center [719, 199] width 143 height 21
type input "110"
click at [884, 348] on div "Type DC DC MO's Customer DC   * DC   * Instructions x Instructions NFI Source W…" at bounding box center [537, 244] width 1066 height 362
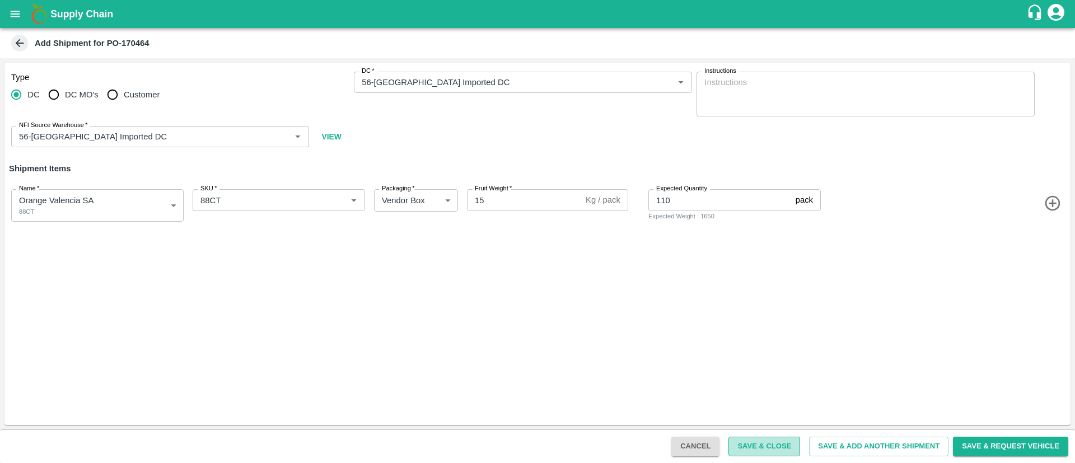
click at [758, 446] on button "Save & Close" at bounding box center [764, 447] width 72 height 20
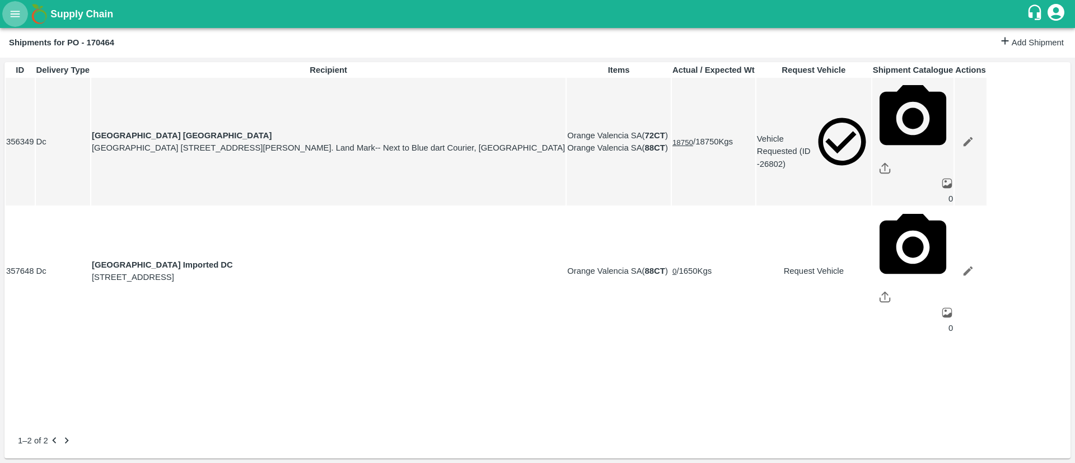
click at [13, 22] on button "open drawer" at bounding box center [15, 14] width 26 height 26
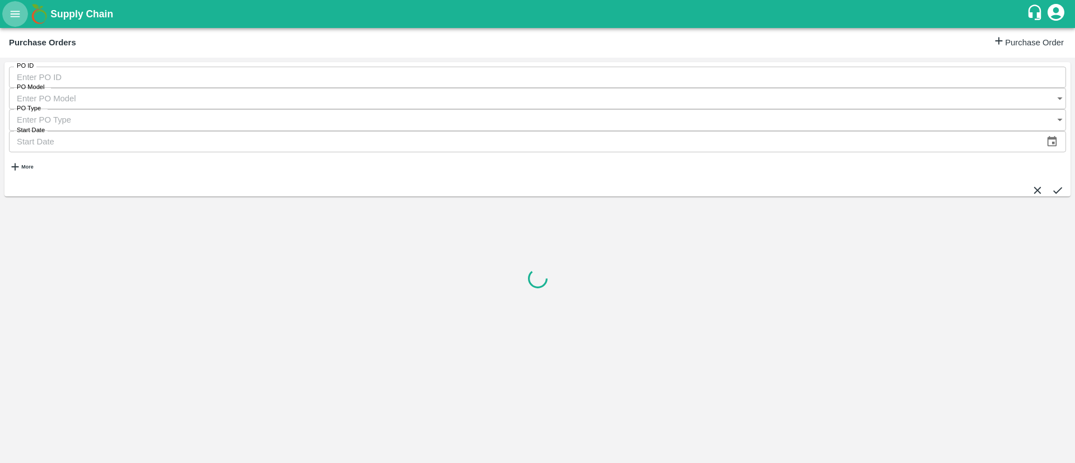
click at [20, 17] on icon "open drawer" at bounding box center [15, 14] width 12 height 12
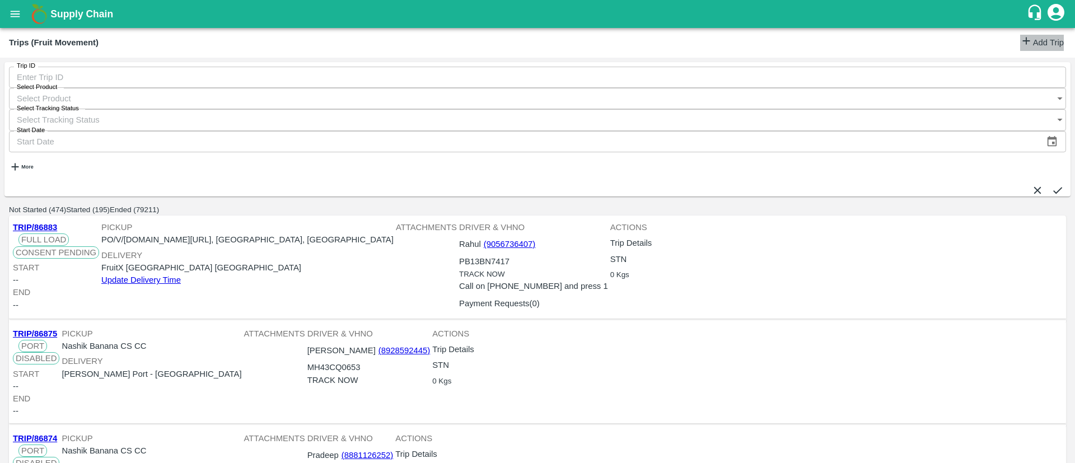
click at [1036, 44] on link "Add Trip" at bounding box center [1042, 43] width 44 height 16
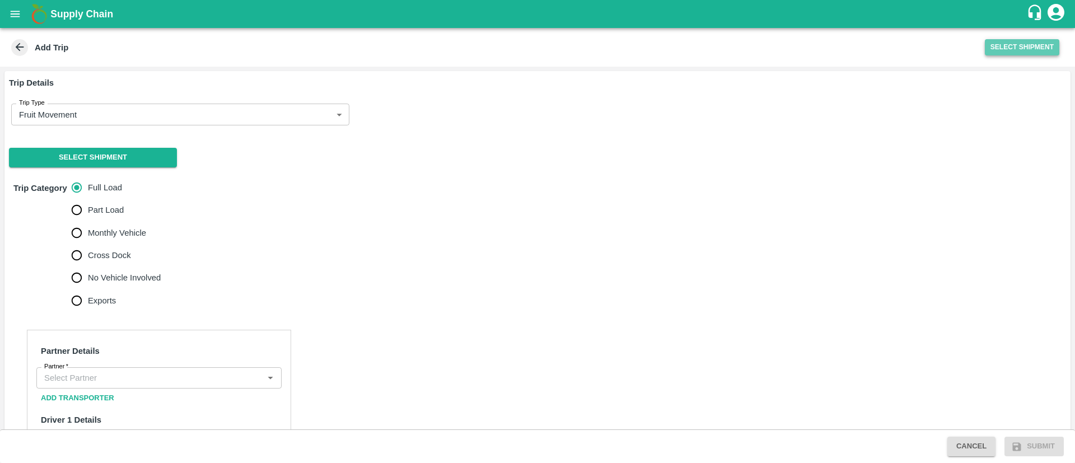
click at [1022, 48] on button "Select Shipment" at bounding box center [1022, 47] width 74 height 16
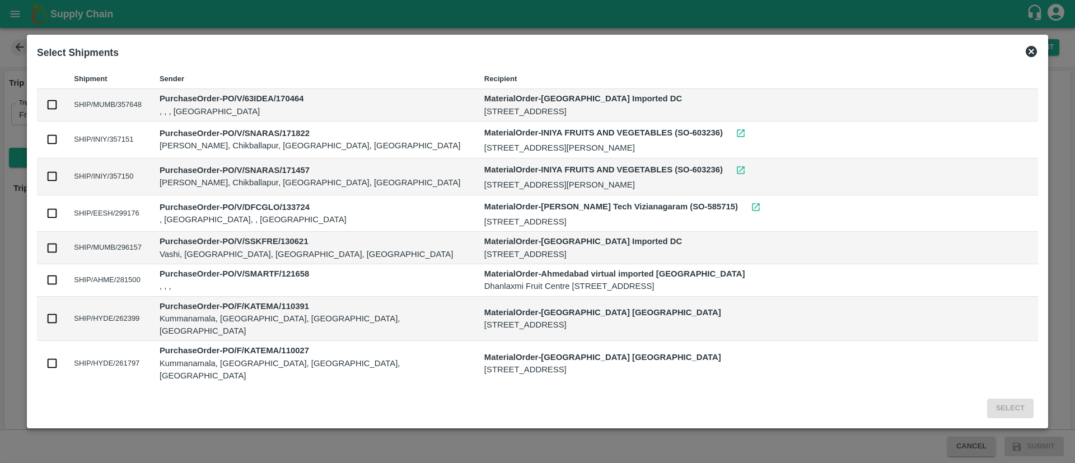
drag, startPoint x: 134, startPoint y: 120, endPoint x: 354, endPoint y: -79, distance: 296.4
click at [354, 0] on html "Supply Chain Add Trip Select Shipment Trip Details Trip Type Fruit Movement 1 T…" at bounding box center [537, 231] width 1075 height 463
click at [58, 106] on input "checkbox" at bounding box center [52, 105] width 12 height 12
checkbox input "true"
click at [987, 405] on button "Select" at bounding box center [1010, 409] width 46 height 20
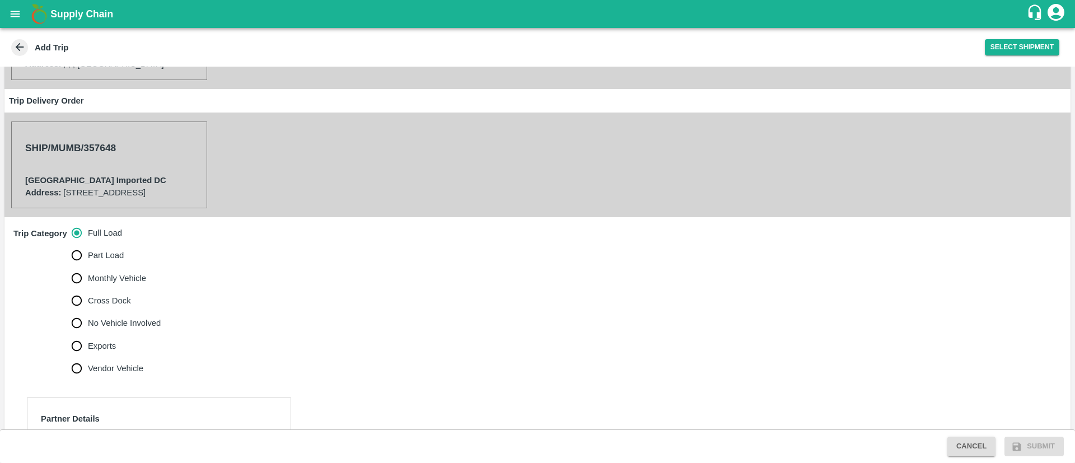
scroll to position [184, 0]
click at [118, 324] on span "No Vehicle Involved" at bounding box center [124, 322] width 73 height 12
click at [88, 324] on input "No Vehicle Involved" at bounding box center [76, 322] width 22 height 22
radio input "true"
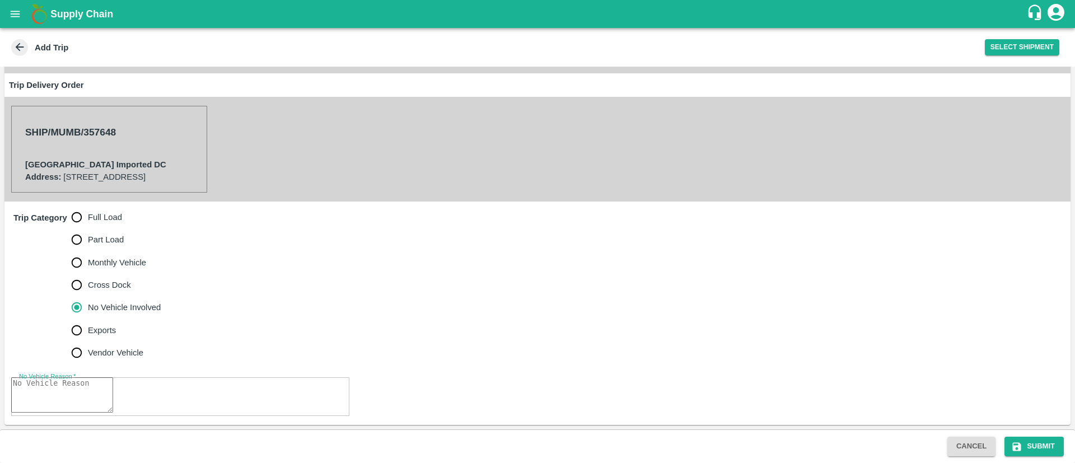
click at [113, 389] on textarea "No Vehicle Reason   *" at bounding box center [62, 394] width 102 height 35
type textarea "NA"
click at [1029, 444] on button "Submit" at bounding box center [1033, 447] width 59 height 20
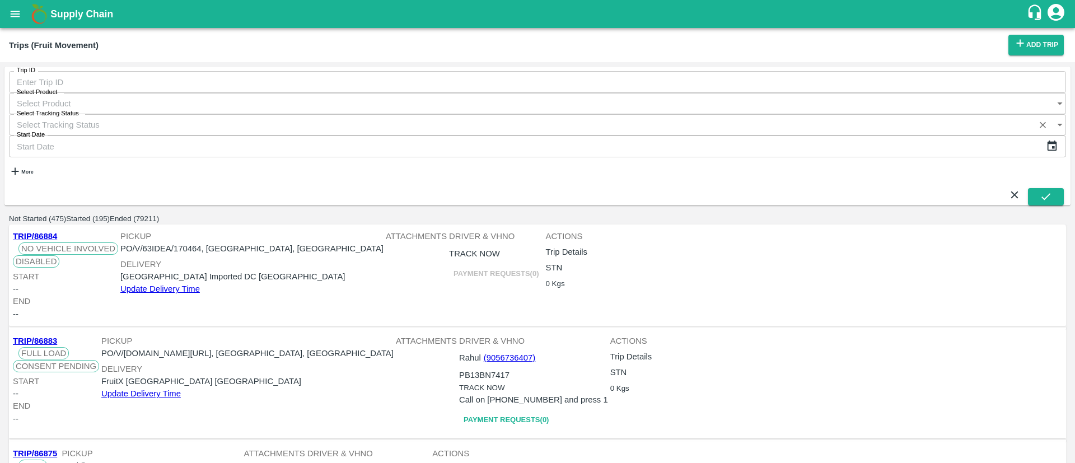
click at [20, 18] on icon "open drawer" at bounding box center [15, 14] width 12 height 12
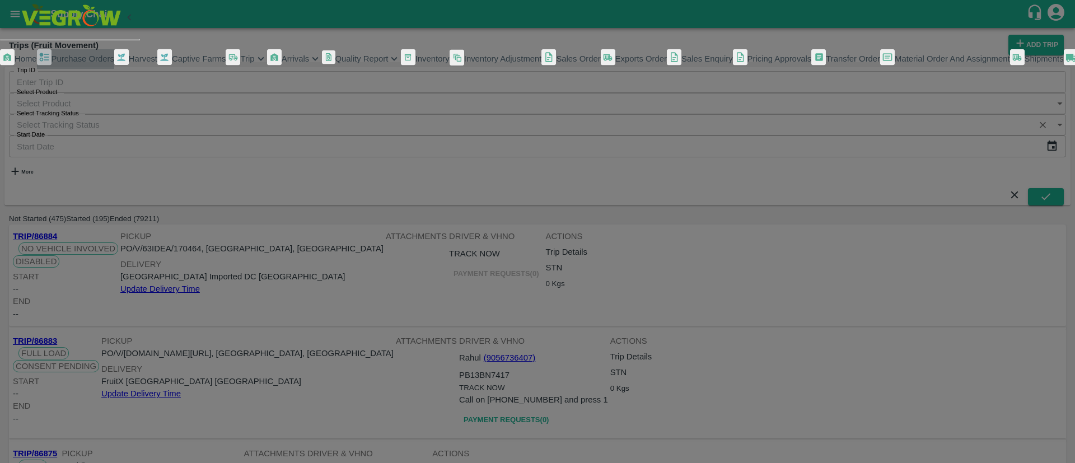
click at [82, 63] on span "Purchase Orders" at bounding box center [82, 58] width 63 height 9
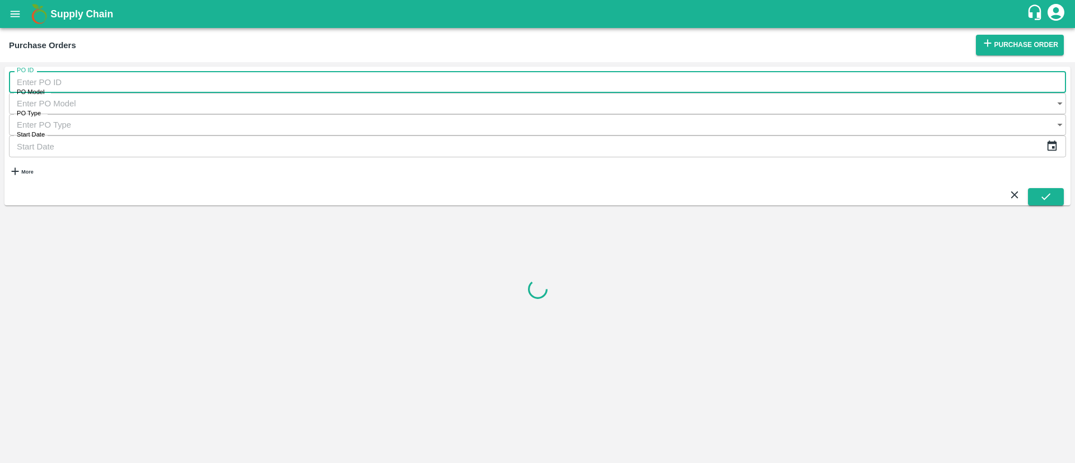
click at [115, 82] on input "PO ID" at bounding box center [537, 81] width 1057 height 21
type input "170464"
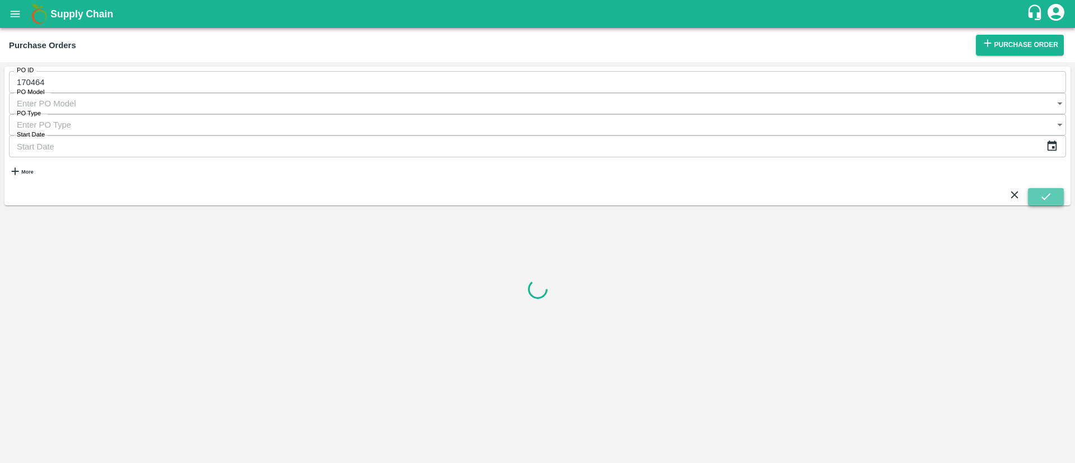
click at [1048, 188] on button "submit" at bounding box center [1046, 196] width 36 height 17
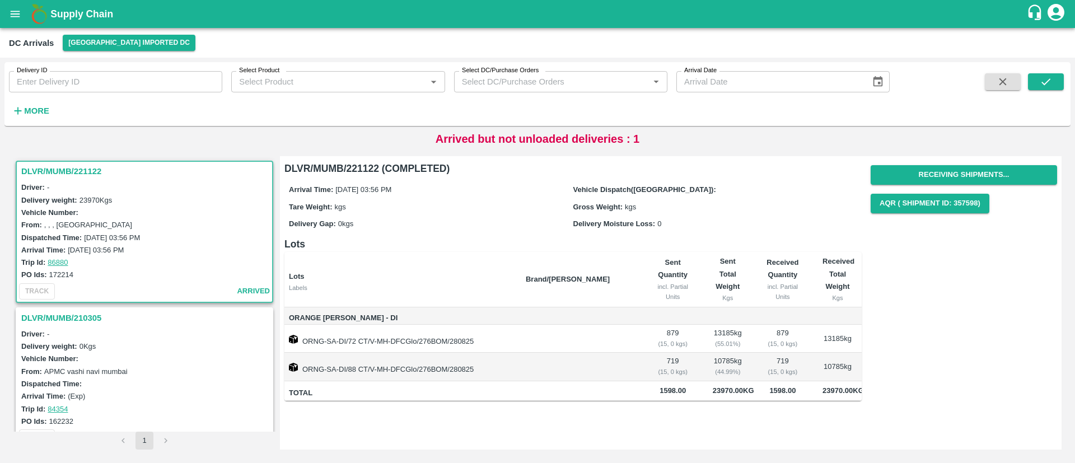
drag, startPoint x: 0, startPoint y: 0, endPoint x: 62, endPoint y: 82, distance: 102.3
click at [62, 82] on input "Delivery ID" at bounding box center [115, 81] width 213 height 21
click at [9, 11] on icon "open drawer" at bounding box center [15, 14] width 12 height 12
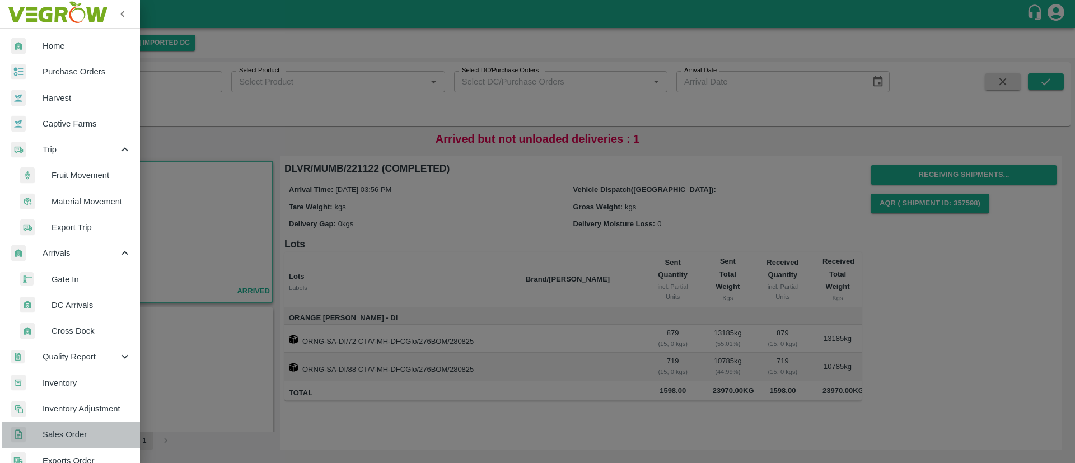
click at [76, 435] on span "Sales Order" at bounding box center [87, 434] width 88 height 12
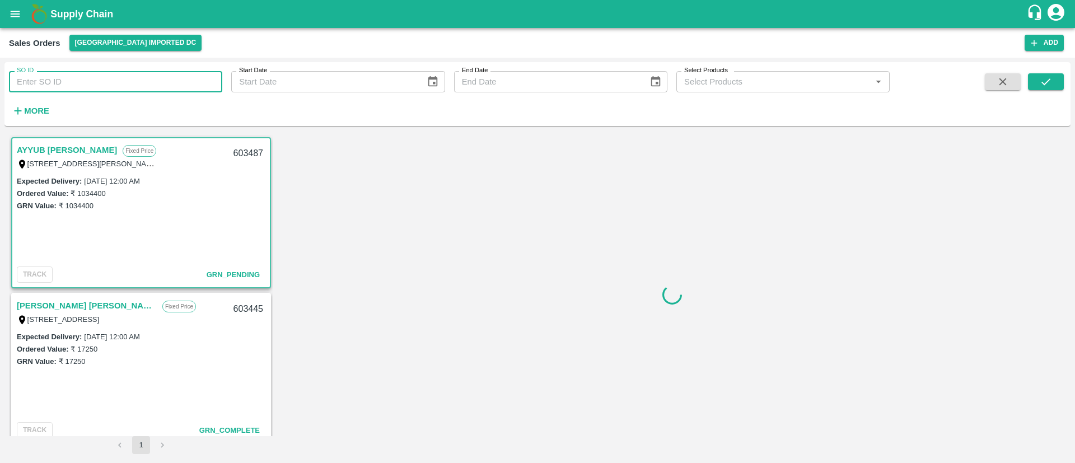
click at [90, 77] on input "SO ID" at bounding box center [115, 81] width 213 height 21
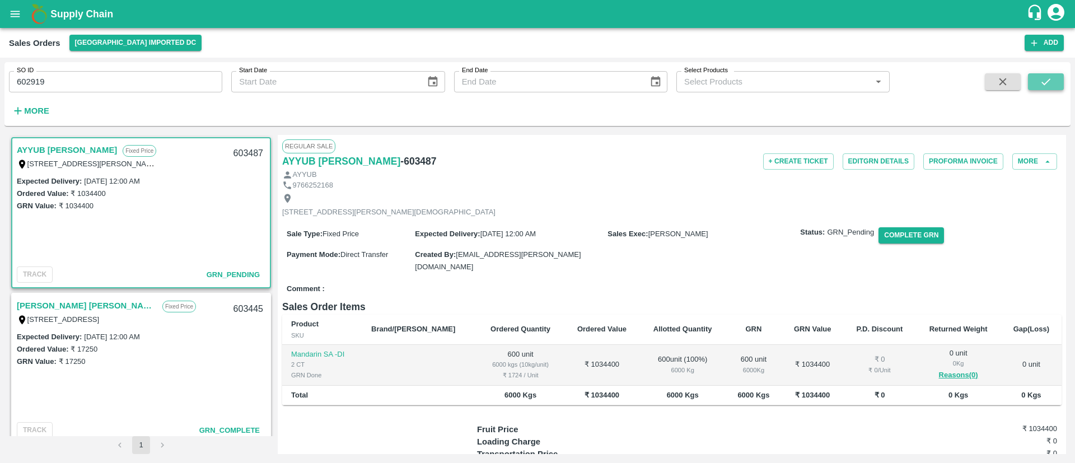
click at [1053, 86] on button "submit" at bounding box center [1046, 81] width 36 height 17
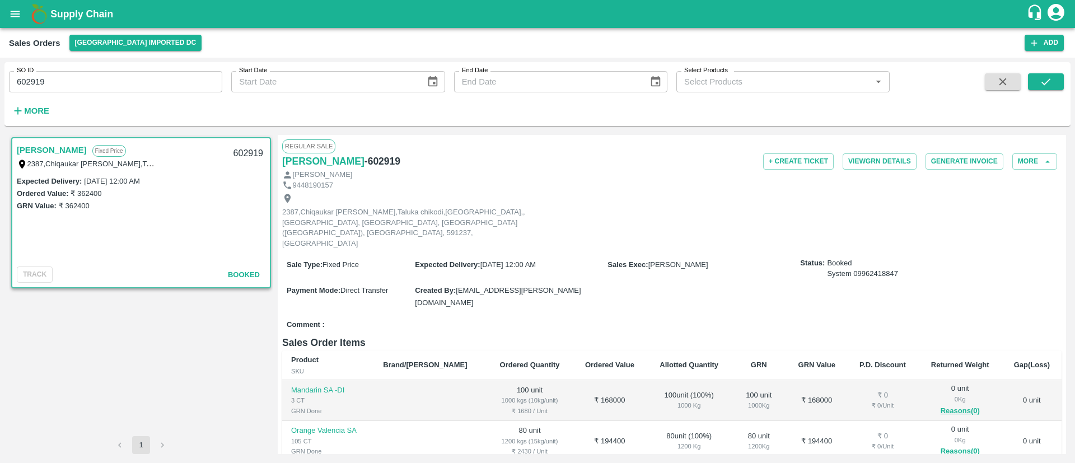
click at [152, 78] on input "602919" at bounding box center [115, 81] width 213 height 21
paste input "text"
type input "602969"
click at [1047, 77] on icon "submit" at bounding box center [1045, 82] width 12 height 12
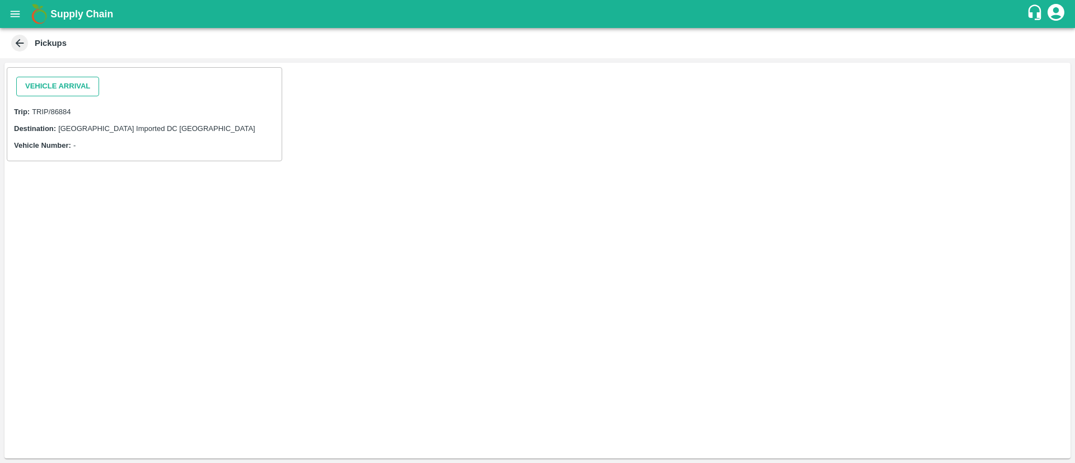
click at [63, 80] on button "Vehicle Arrival" at bounding box center [57, 87] width 83 height 20
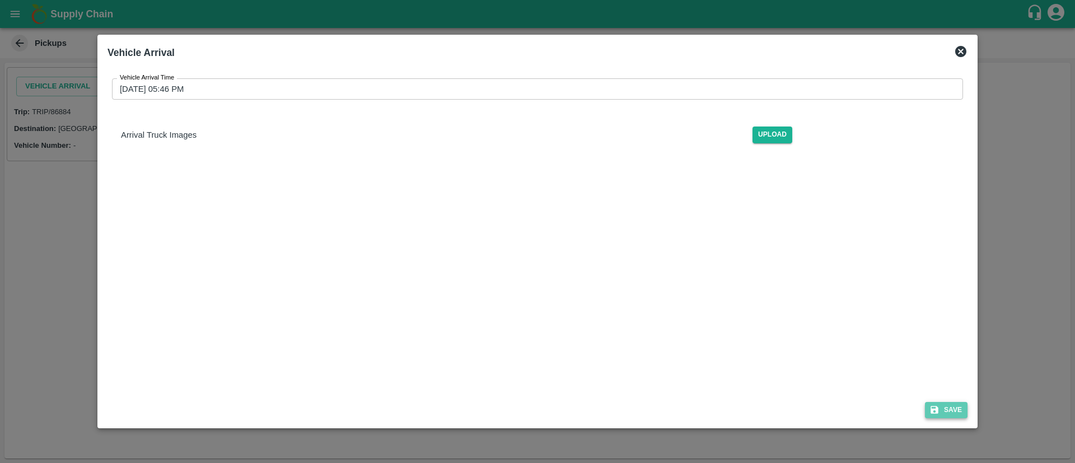
click at [952, 407] on button "Save" at bounding box center [946, 410] width 43 height 16
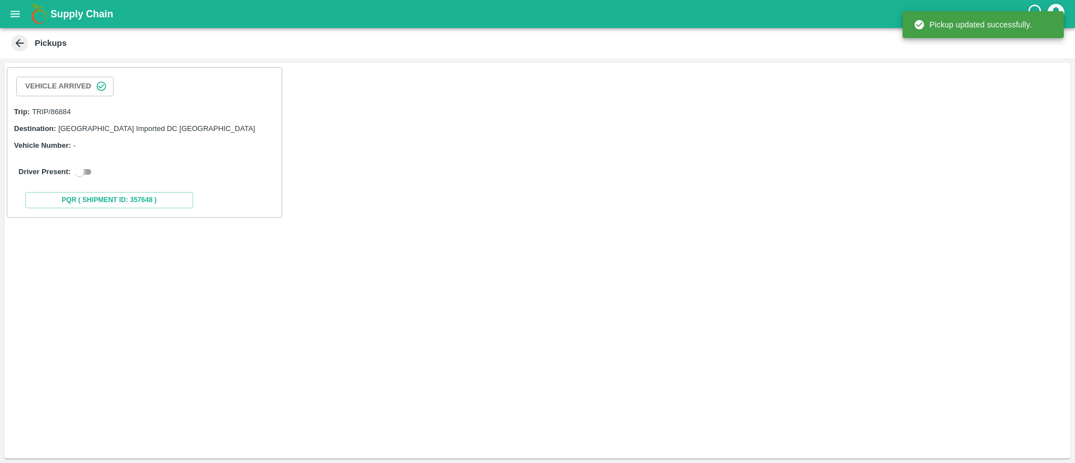
click at [89, 168] on input "checkbox" at bounding box center [79, 171] width 40 height 13
checkbox input "true"
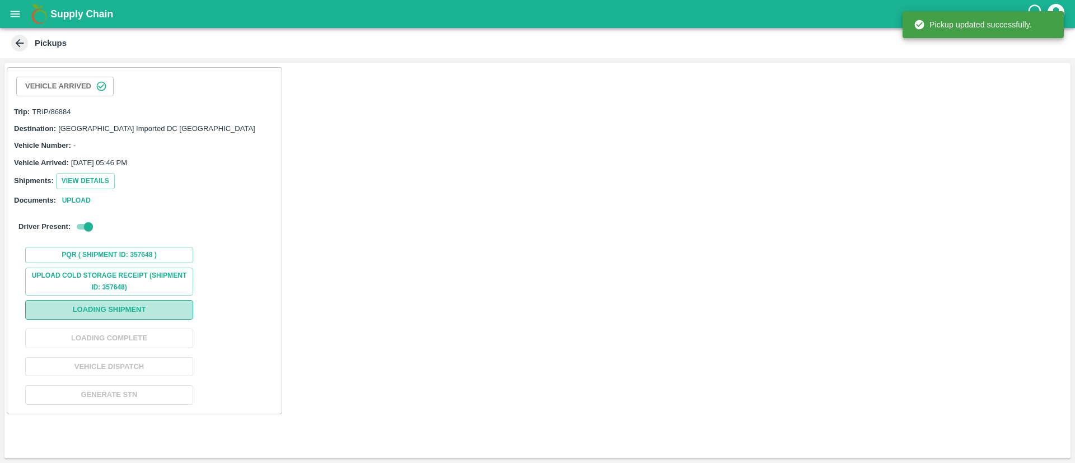
click at [135, 316] on button "Loading Shipment" at bounding box center [109, 310] width 168 height 20
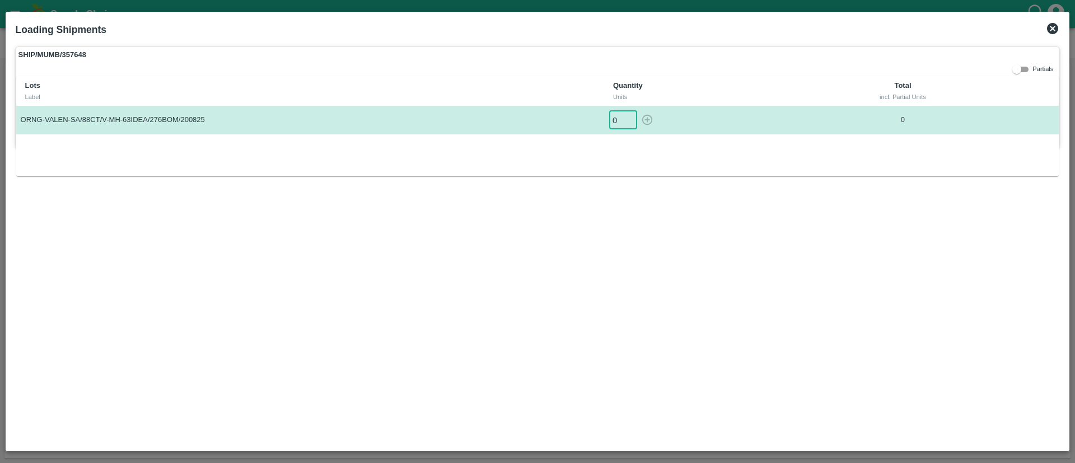
click at [610, 121] on input "0" at bounding box center [623, 120] width 28 height 18
type input "110"
click at [645, 116] on icon "button" at bounding box center [647, 120] width 12 height 12
click at [1053, 29] on icon at bounding box center [1052, 28] width 13 height 13
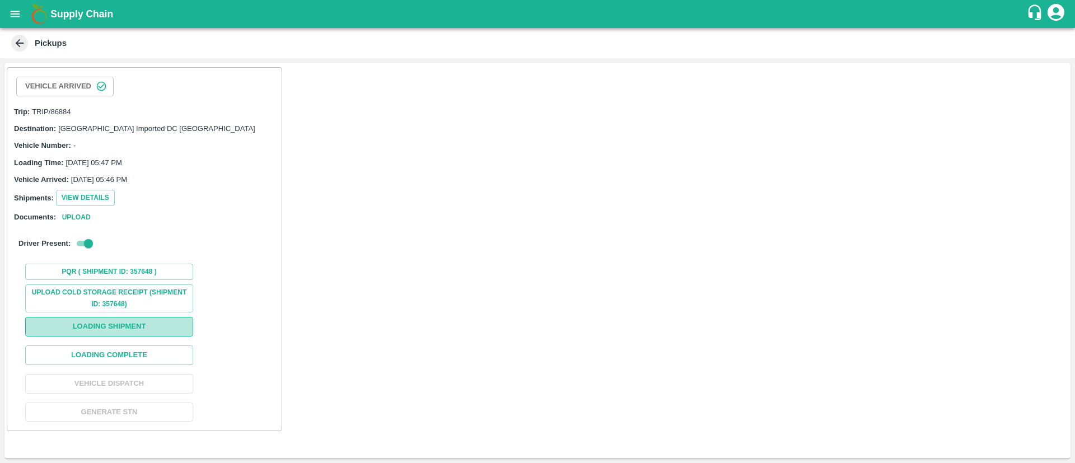
click at [151, 327] on button "Loading Shipment" at bounding box center [109, 327] width 168 height 20
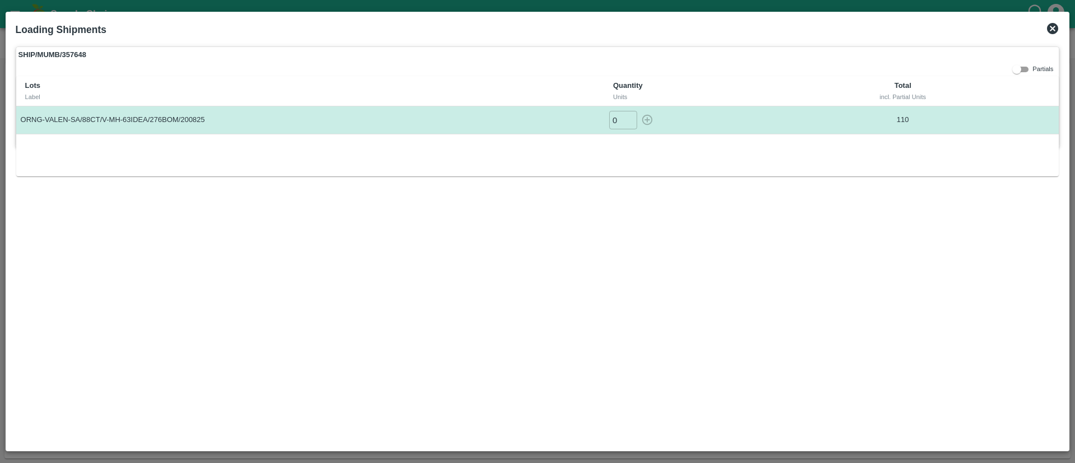
click at [1050, 23] on icon at bounding box center [1052, 28] width 13 height 13
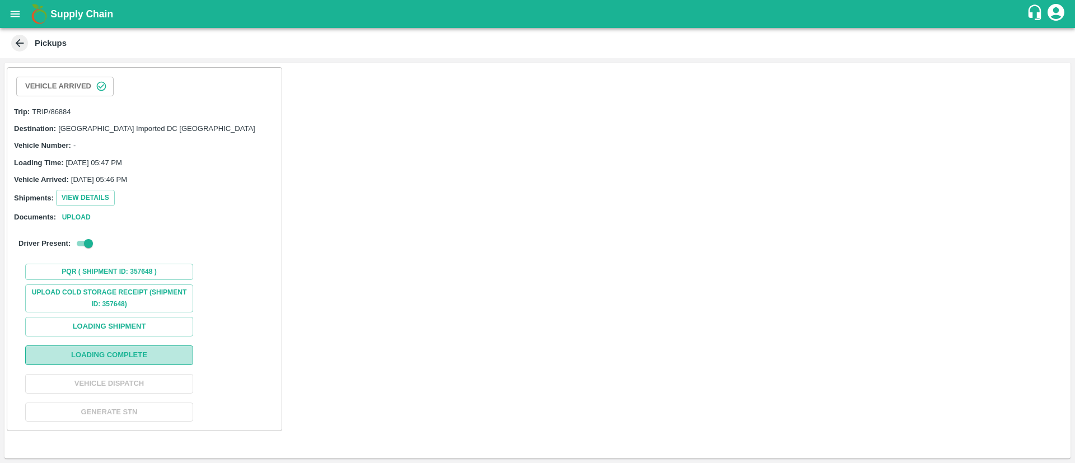
click at [130, 357] on button "Loading Complete" at bounding box center [109, 355] width 168 height 20
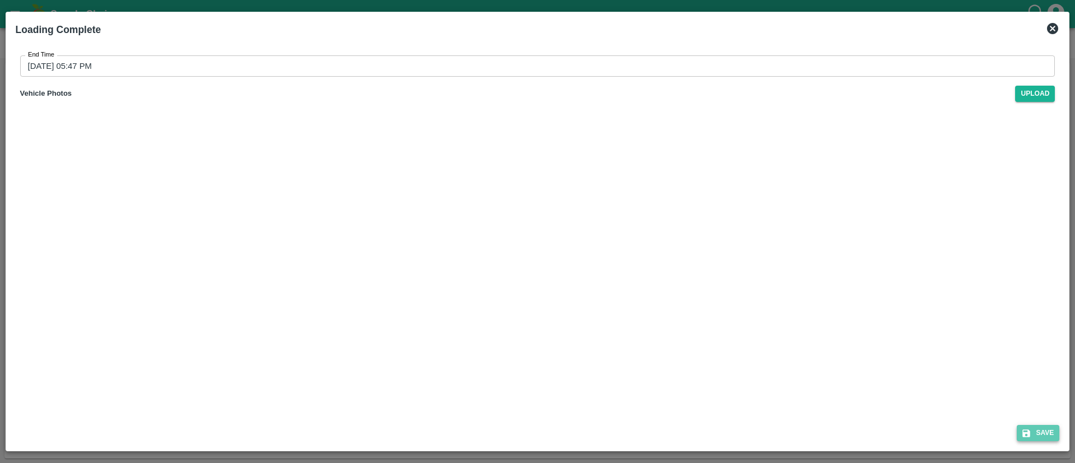
click at [1044, 430] on button "Save" at bounding box center [1038, 433] width 43 height 16
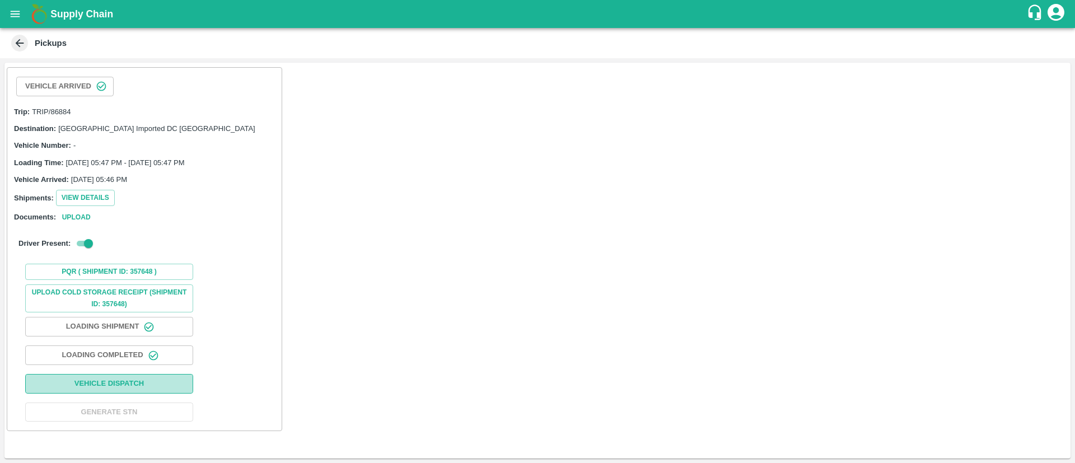
click at [143, 384] on button "Vehicle Dispatch" at bounding box center [109, 384] width 168 height 20
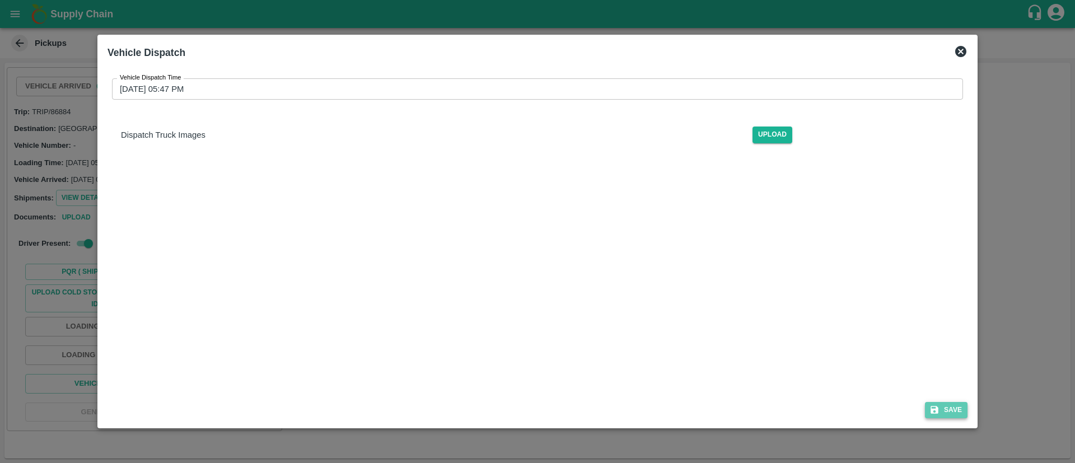
click at [938, 408] on icon "submit" at bounding box center [934, 410] width 8 height 8
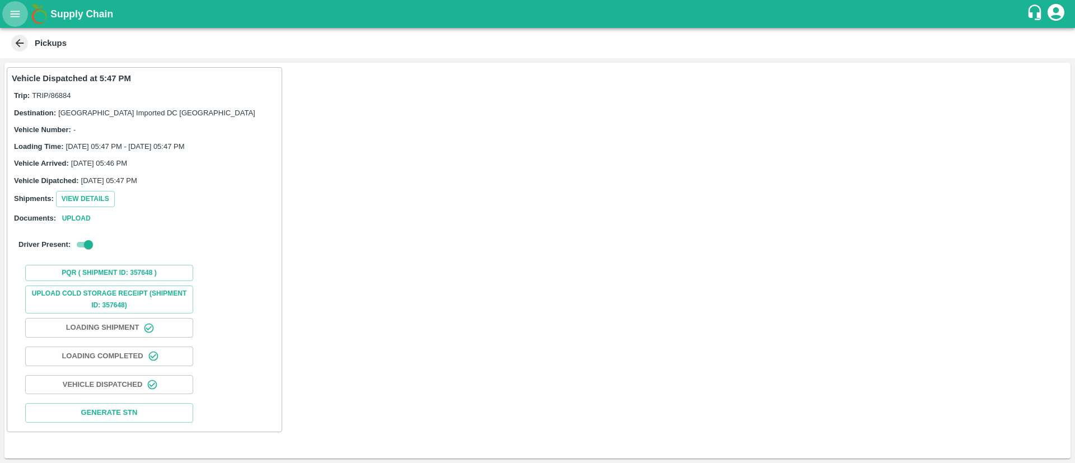
click at [16, 18] on icon "open drawer" at bounding box center [15, 14] width 12 height 12
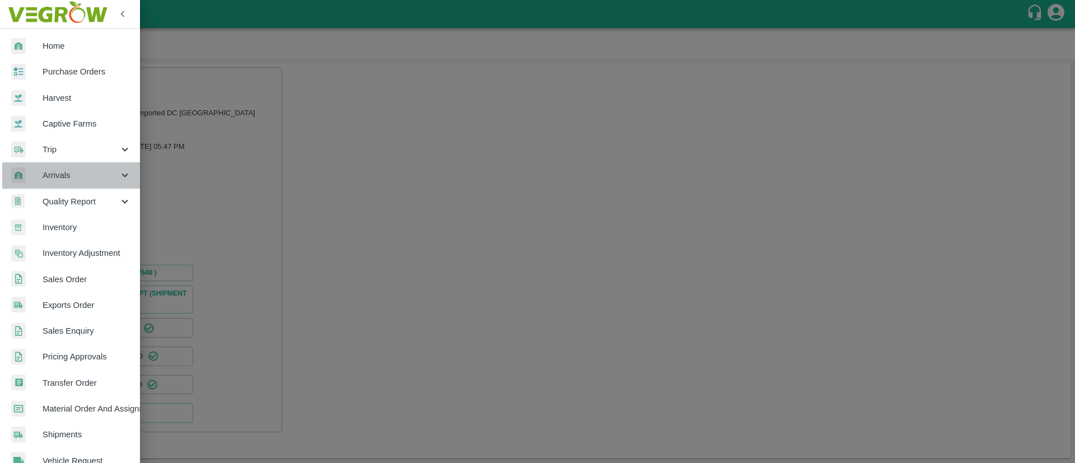
click at [79, 171] on span "Arrivals" at bounding box center [81, 175] width 76 height 12
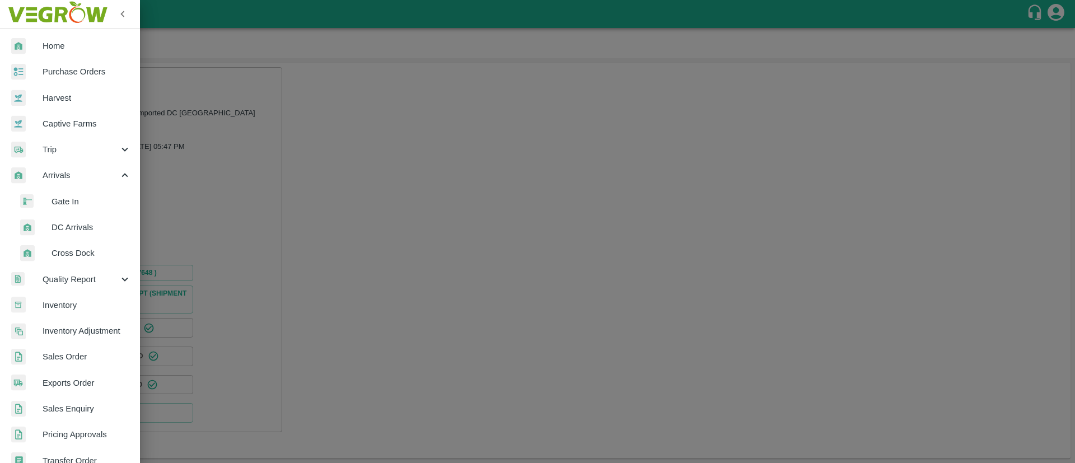
click at [80, 221] on span "DC Arrivals" at bounding box center [90, 227] width 79 height 12
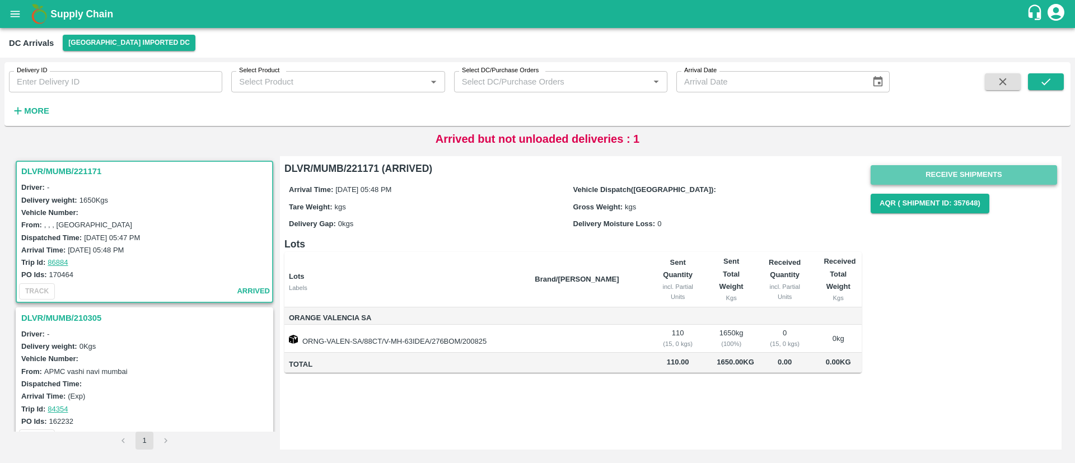
click at [926, 180] on button "Receive Shipments" at bounding box center [963, 175] width 186 height 20
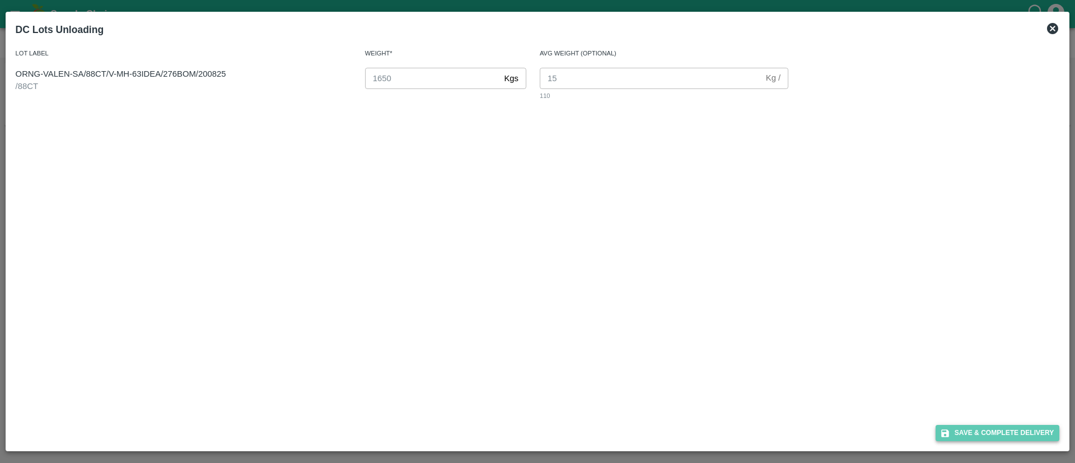
click at [991, 433] on button "Save & Complete Delivery" at bounding box center [997, 433] width 124 height 16
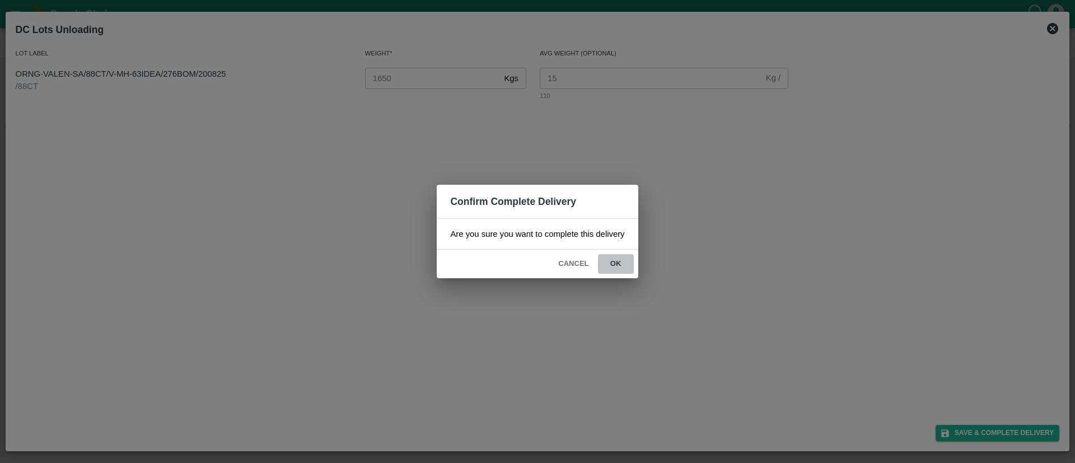
click at [617, 266] on button "ok" at bounding box center [616, 264] width 36 height 20
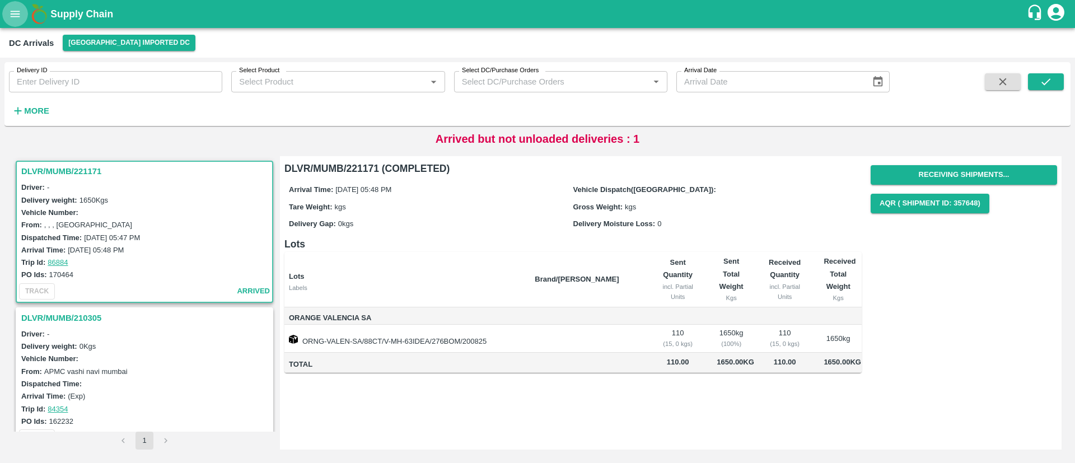
click at [13, 12] on icon "open drawer" at bounding box center [15, 14] width 12 height 12
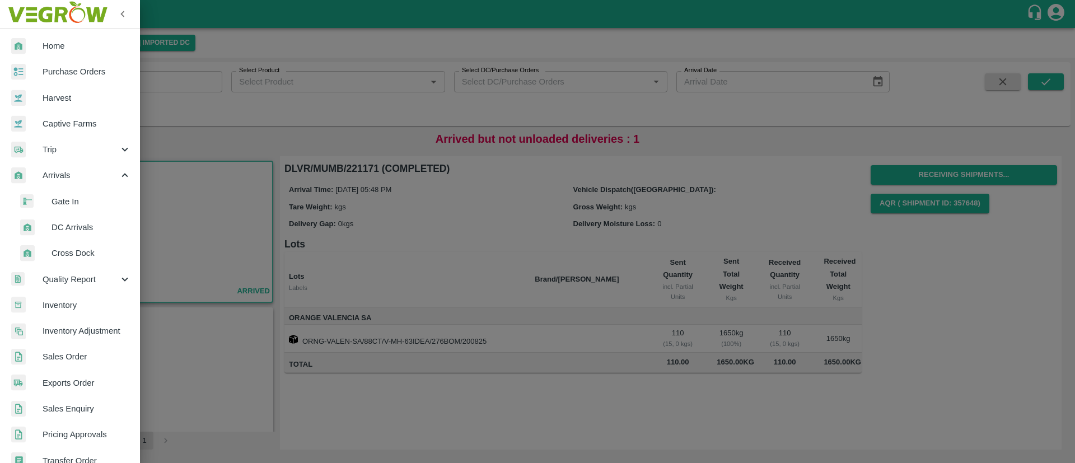
click at [361, 198] on div at bounding box center [537, 231] width 1075 height 463
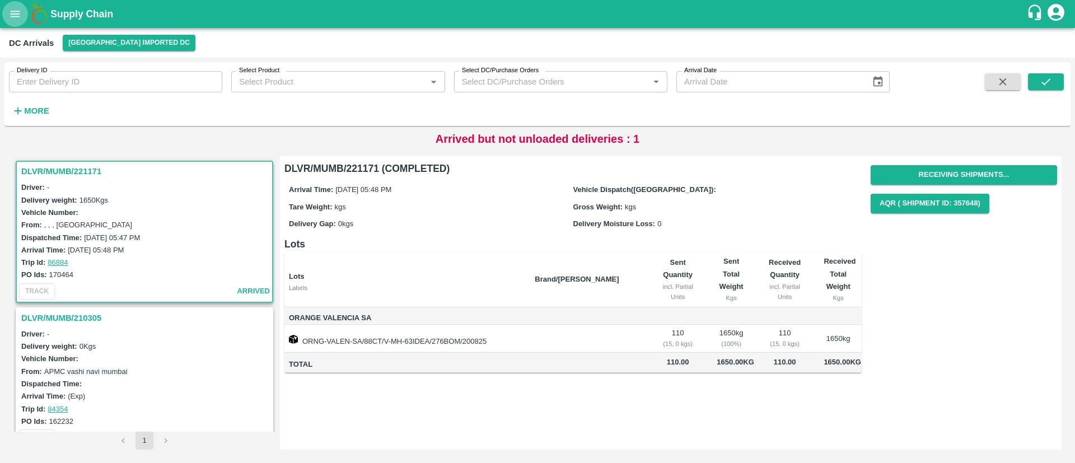
click at [17, 10] on icon "open drawer" at bounding box center [15, 14] width 12 height 12
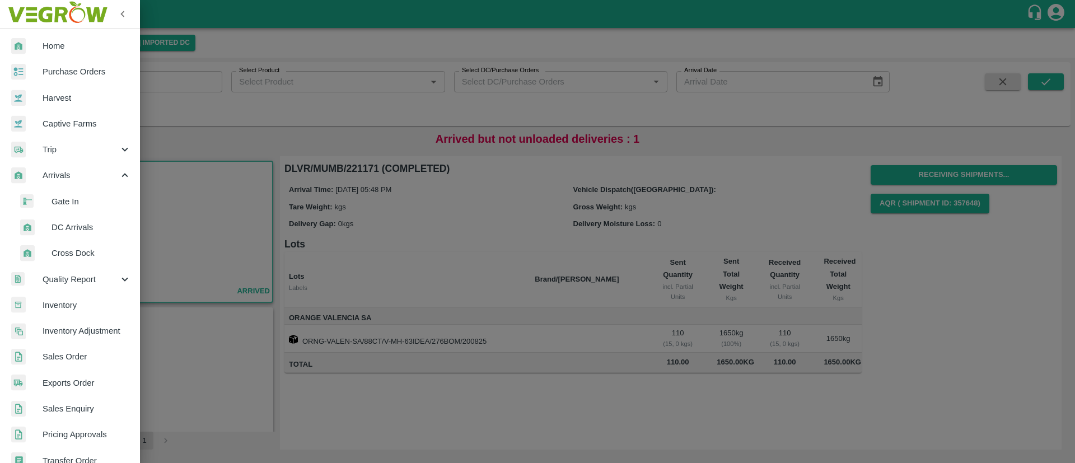
click at [400, 280] on div at bounding box center [537, 231] width 1075 height 463
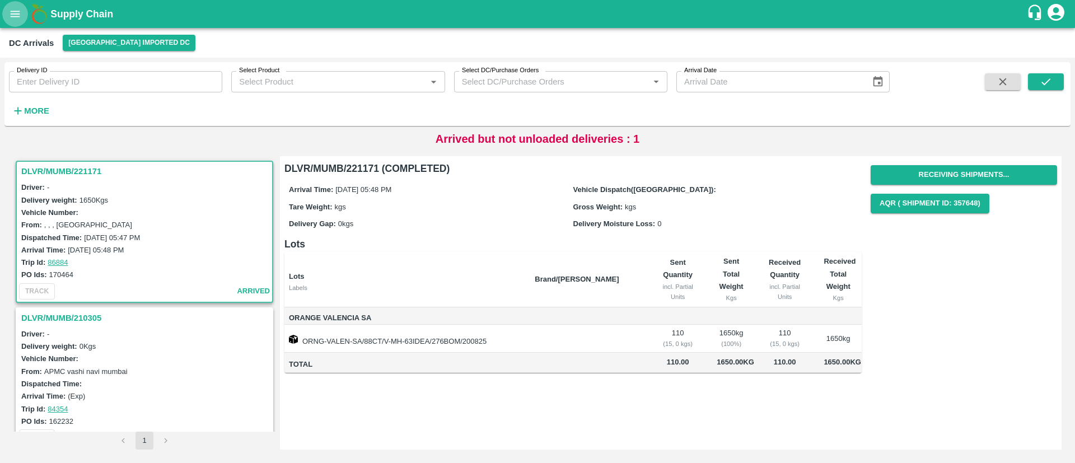
click at [12, 18] on icon "open drawer" at bounding box center [15, 14] width 12 height 12
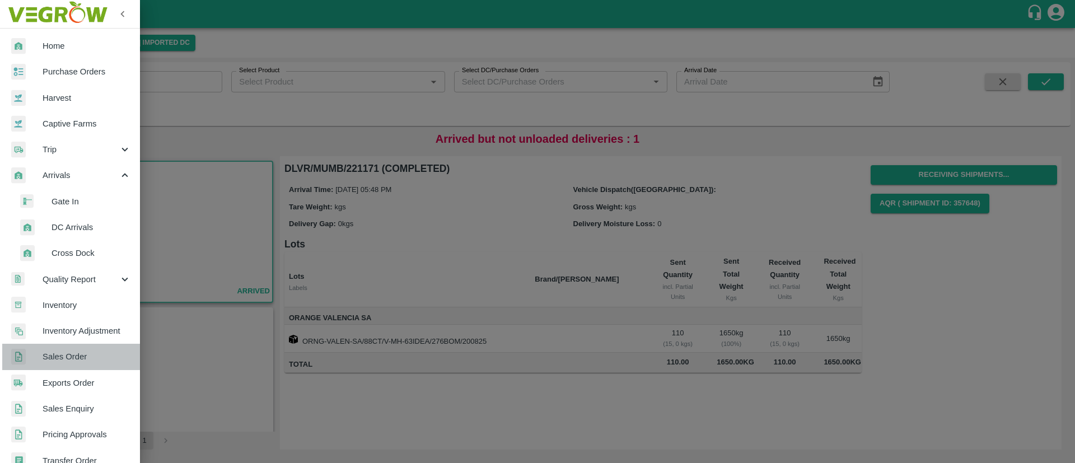
click at [79, 354] on span "Sales Order" at bounding box center [87, 356] width 88 height 12
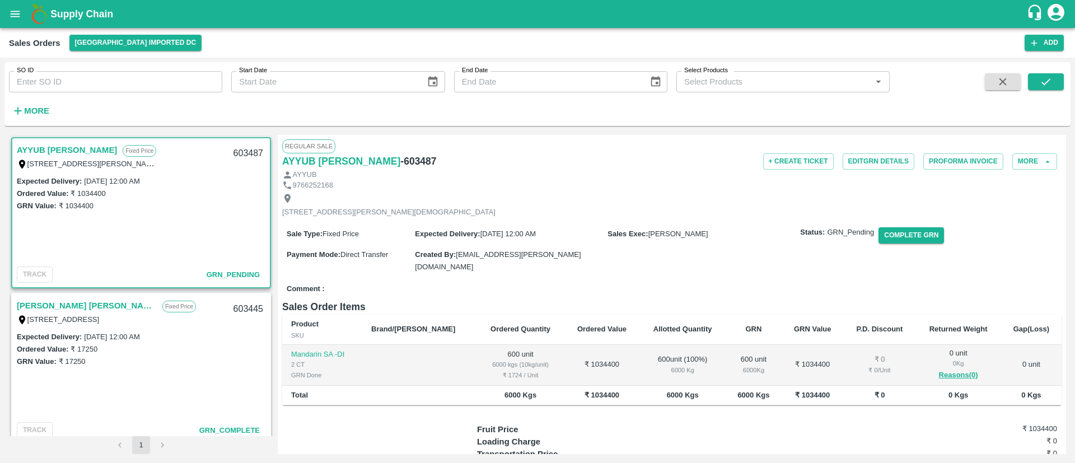
click at [100, 147] on link "AYYUB ZAKIR BAGWAN" at bounding box center [67, 150] width 100 height 15
click at [72, 303] on link "Nilesh Dinesh Sugdare" at bounding box center [87, 305] width 140 height 15
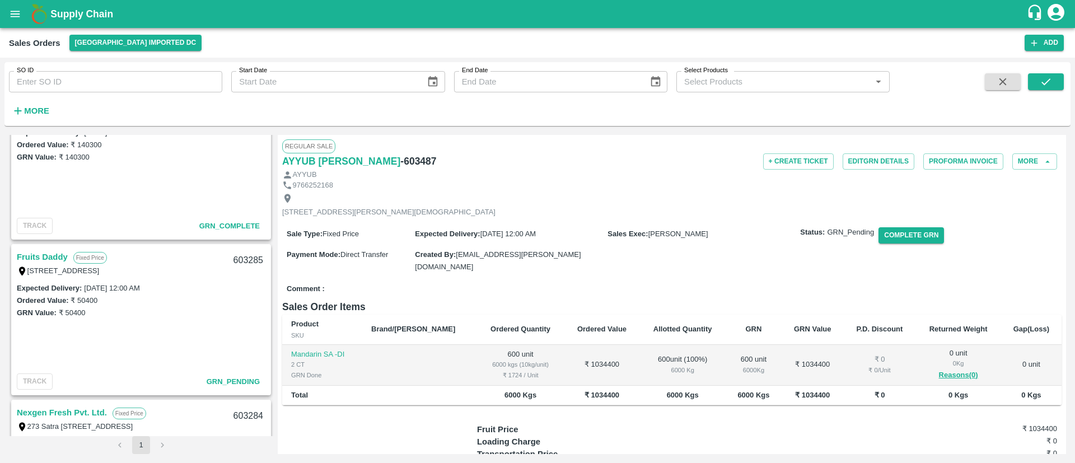
scroll to position [1128, 0]
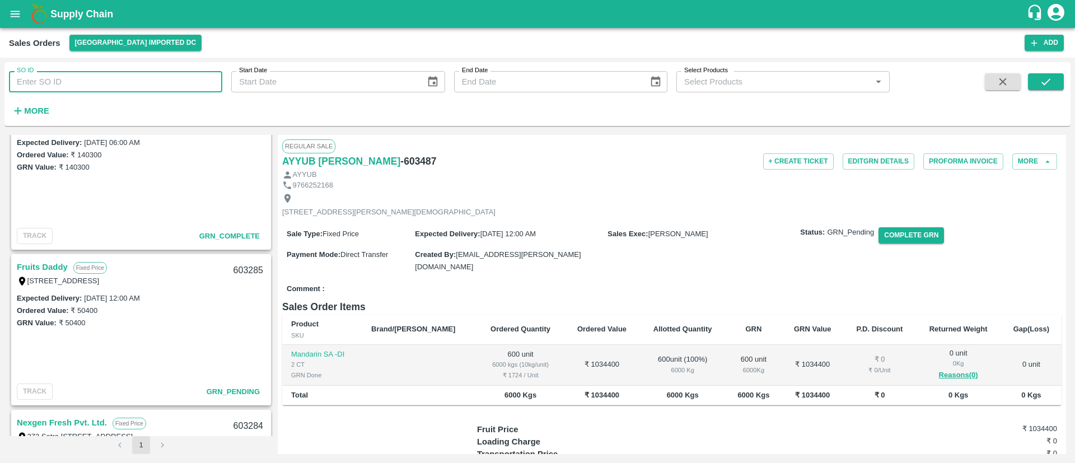
click at [127, 79] on input "SO ID" at bounding box center [115, 81] width 213 height 21
paste input "603315"
type input "603315"
click at [1047, 82] on icon "submit" at bounding box center [1045, 81] width 9 height 7
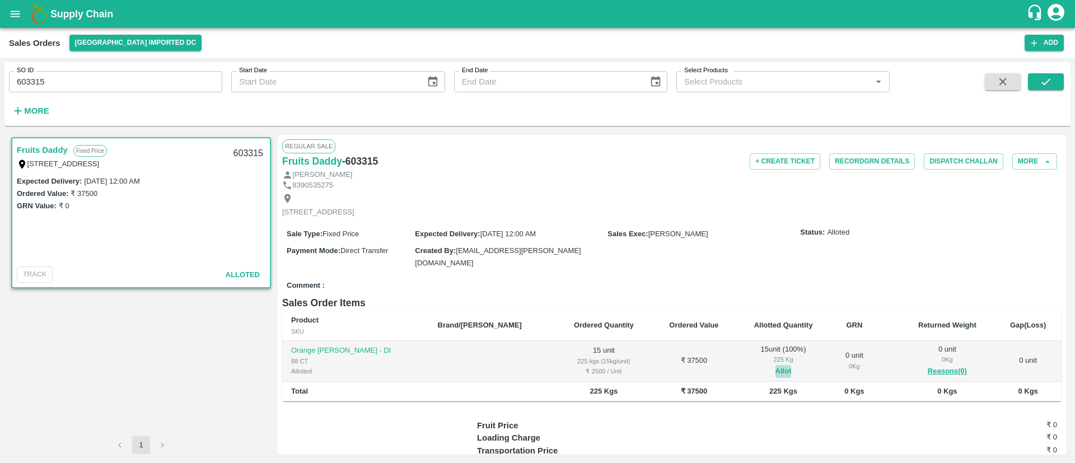
click at [775, 367] on button "Allot" at bounding box center [783, 371] width 16 height 13
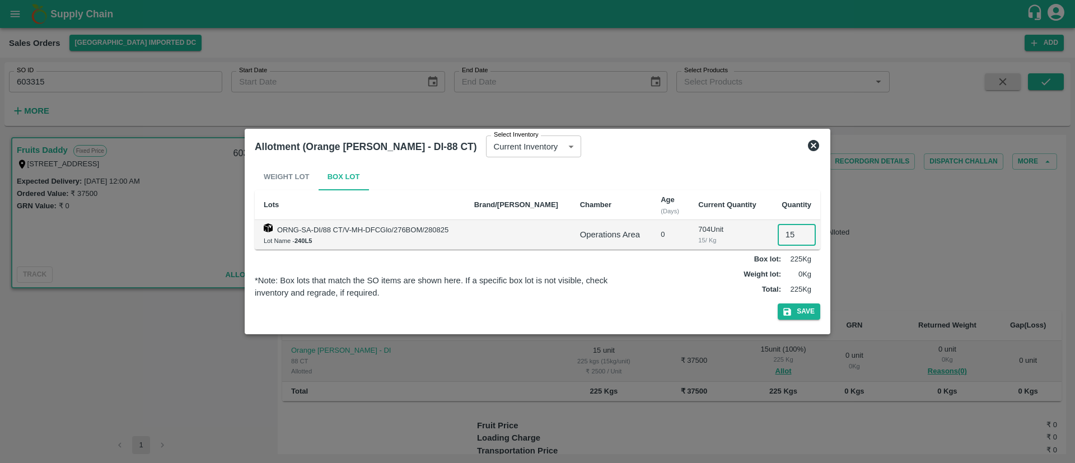
click at [791, 231] on input "15" at bounding box center [797, 234] width 38 height 21
click at [814, 141] on icon at bounding box center [813, 145] width 11 height 11
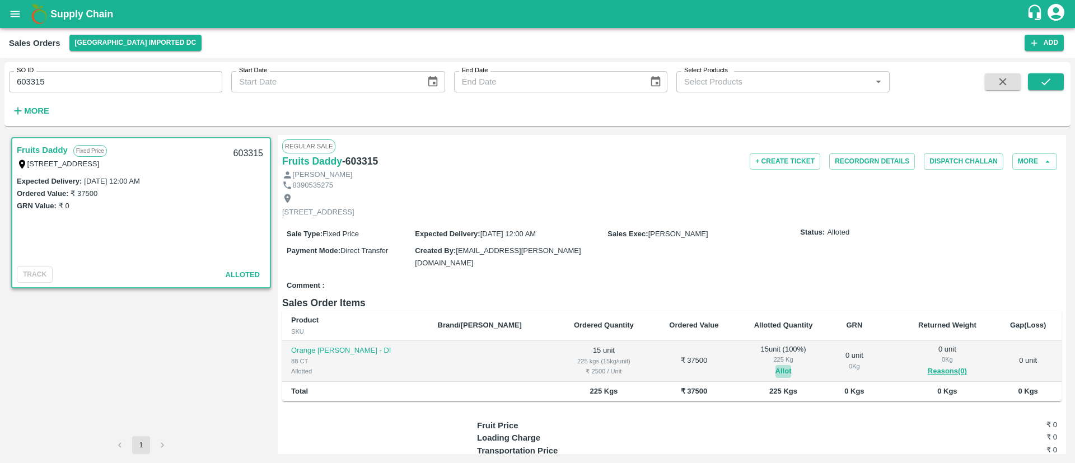
click at [775, 367] on button "Allot" at bounding box center [783, 371] width 16 height 13
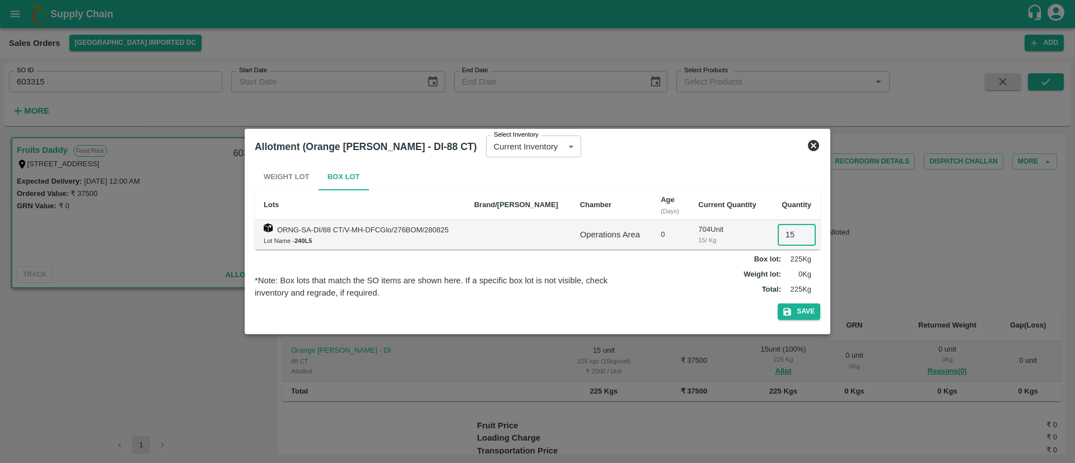
click at [793, 234] on input "15" at bounding box center [797, 234] width 38 height 21
type input "0"
click at [802, 313] on button "Save" at bounding box center [799, 311] width 43 height 16
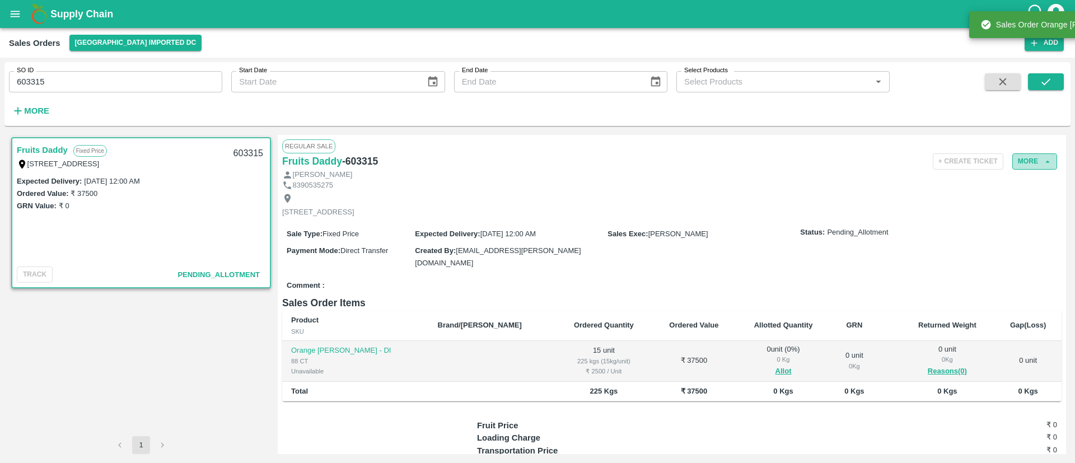
click at [1027, 158] on button "More" at bounding box center [1034, 161] width 45 height 16
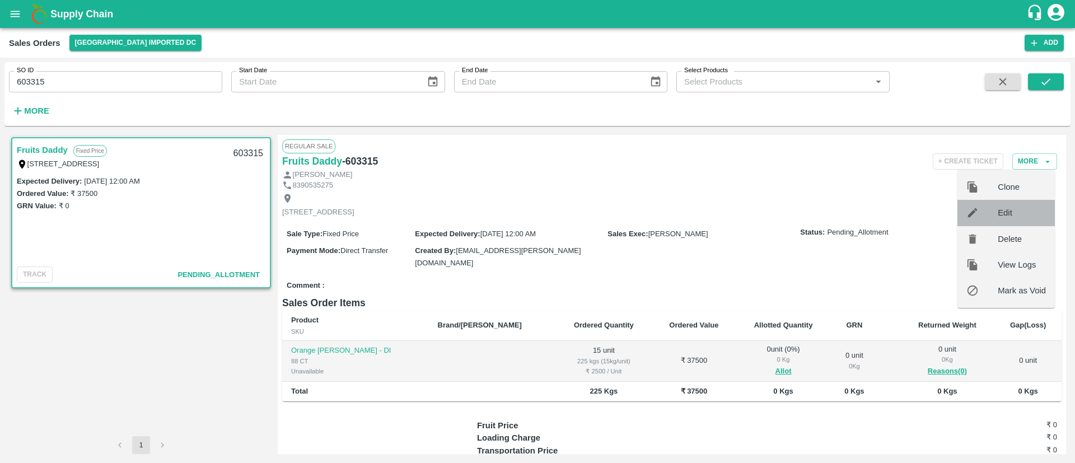
click at [1000, 214] on span "Edit" at bounding box center [1021, 213] width 48 height 12
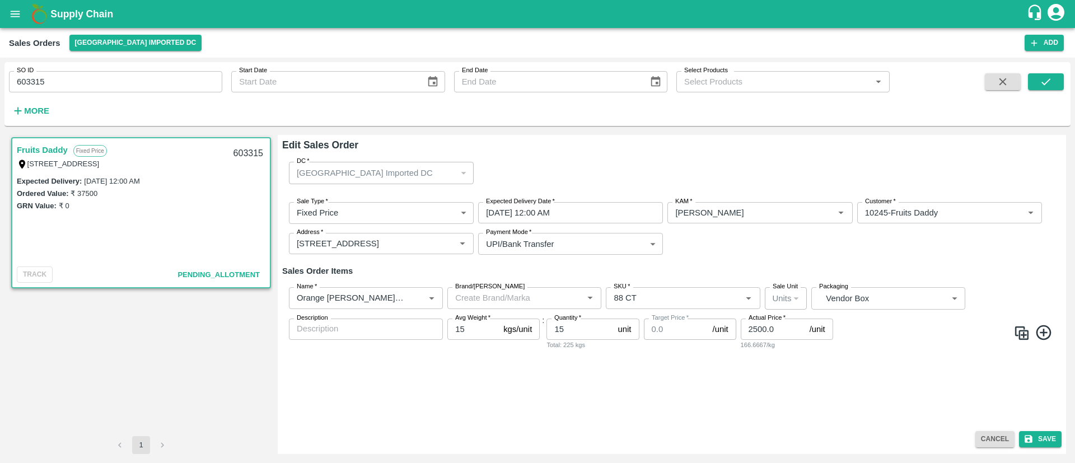
type input "0"
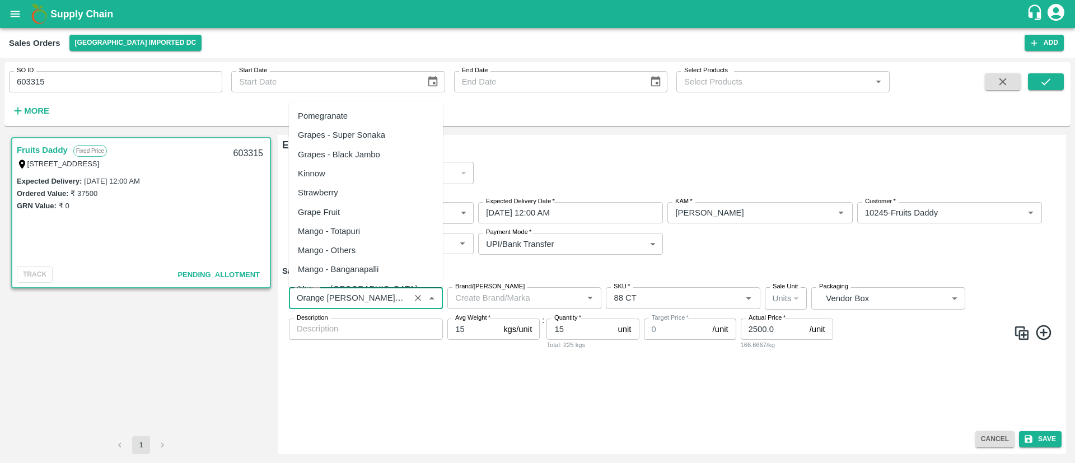
click at [401, 296] on input "Name   *" at bounding box center [349, 298] width 114 height 15
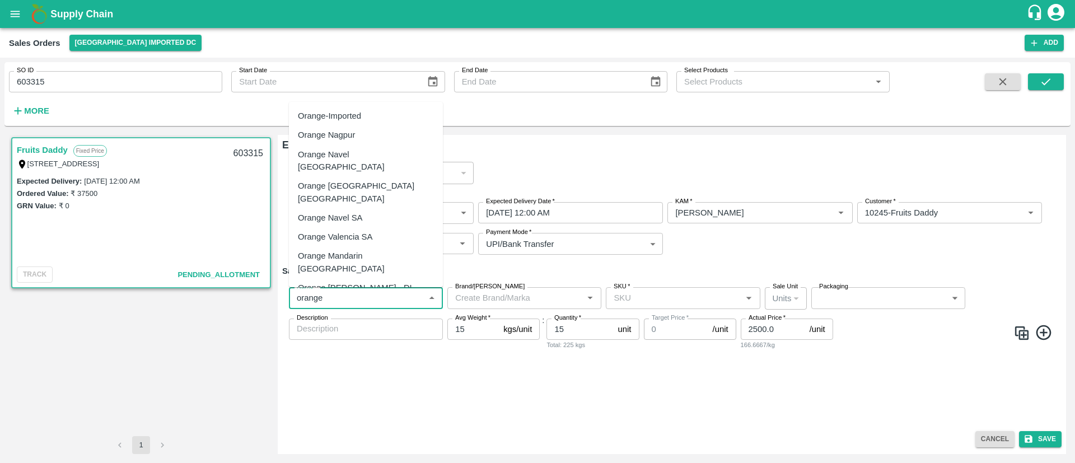
click at [363, 231] on div "Orange Valencia SA" at bounding box center [335, 237] width 74 height 12
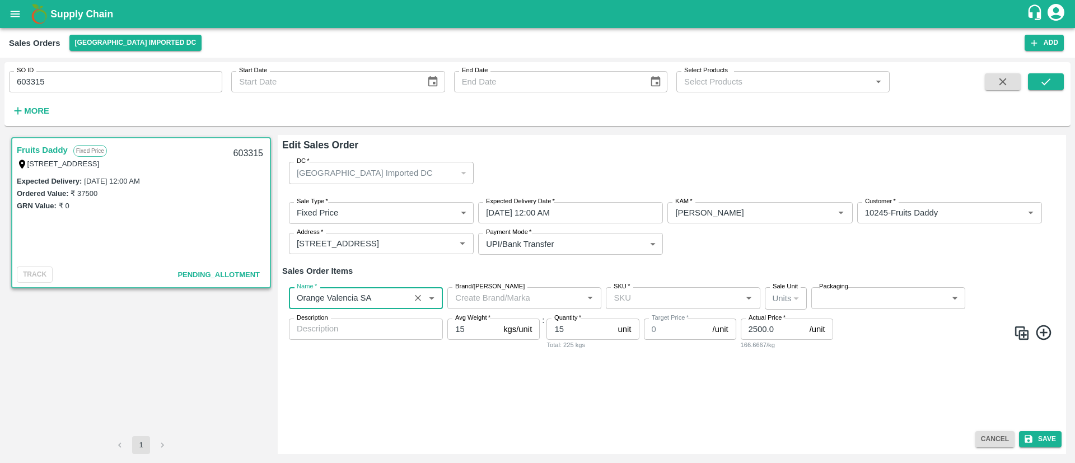
type input "Orange Valencia SA"
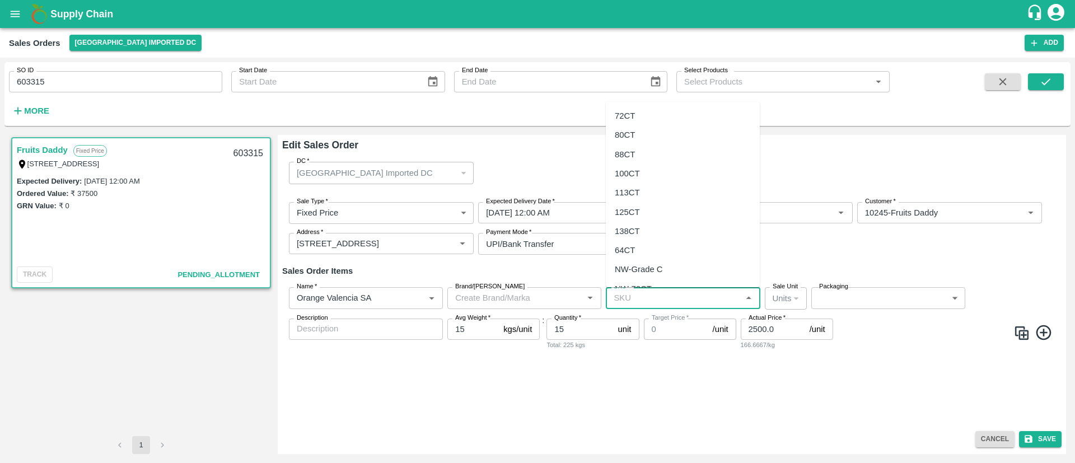
click at [649, 293] on input "SKU   *" at bounding box center [673, 298] width 129 height 15
click at [660, 150] on div "88CT" at bounding box center [683, 154] width 154 height 19
type input "88CT"
type input "NA"
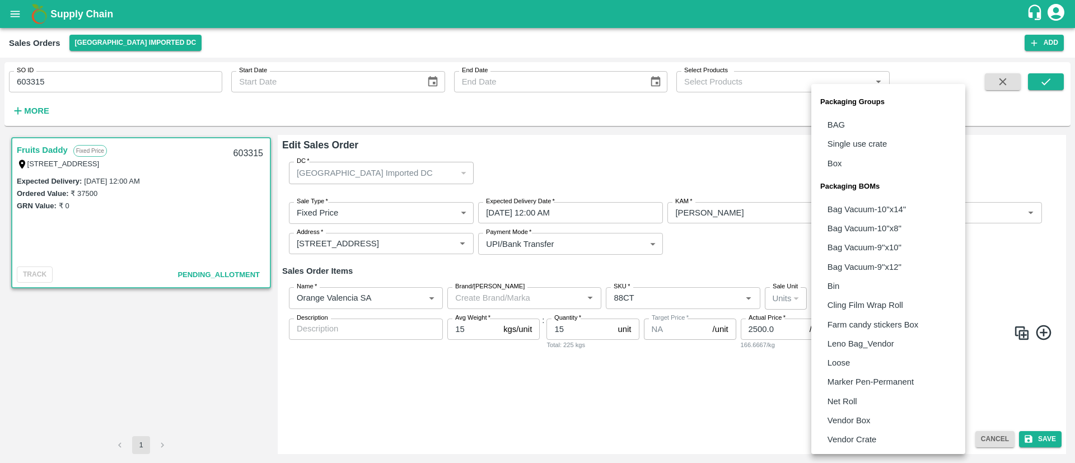
click at [882, 297] on body "Supply Chain Sales Orders Mumbai Imported DC Add SO ID 603315 SO ID Start Date …" at bounding box center [537, 231] width 1075 height 463
click at [875, 421] on li "Vendor Box" at bounding box center [888, 420] width 154 height 19
type input "BOM/276"
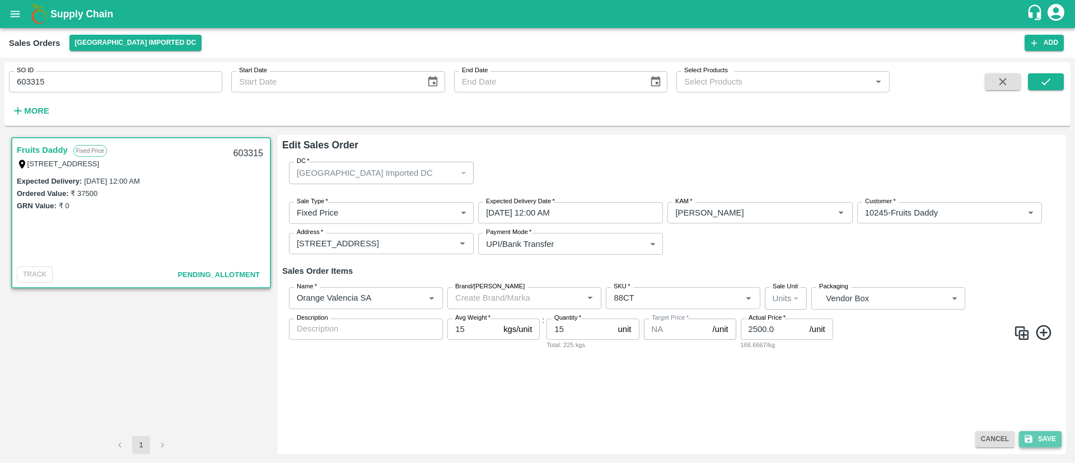
click at [1048, 437] on button "Save" at bounding box center [1040, 439] width 43 height 16
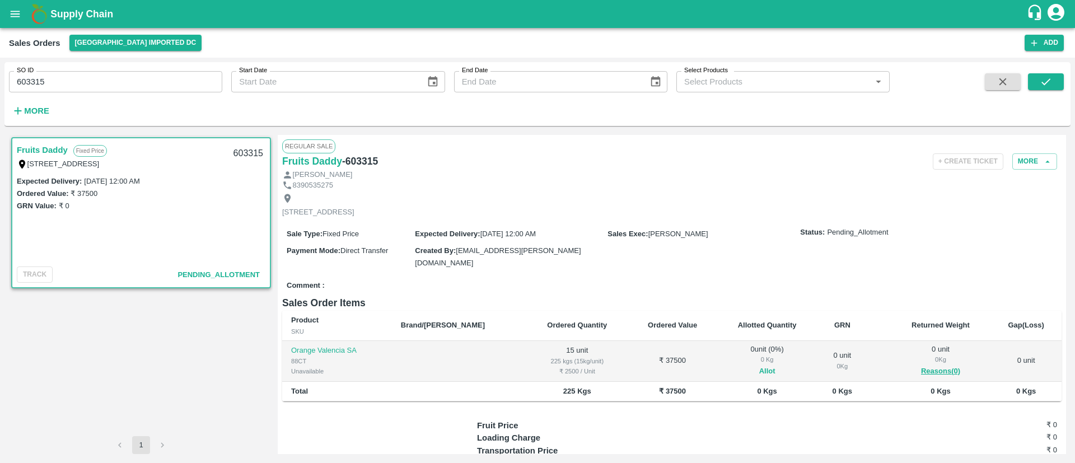
click at [759, 366] on button "Allot" at bounding box center [767, 371] width 16 height 13
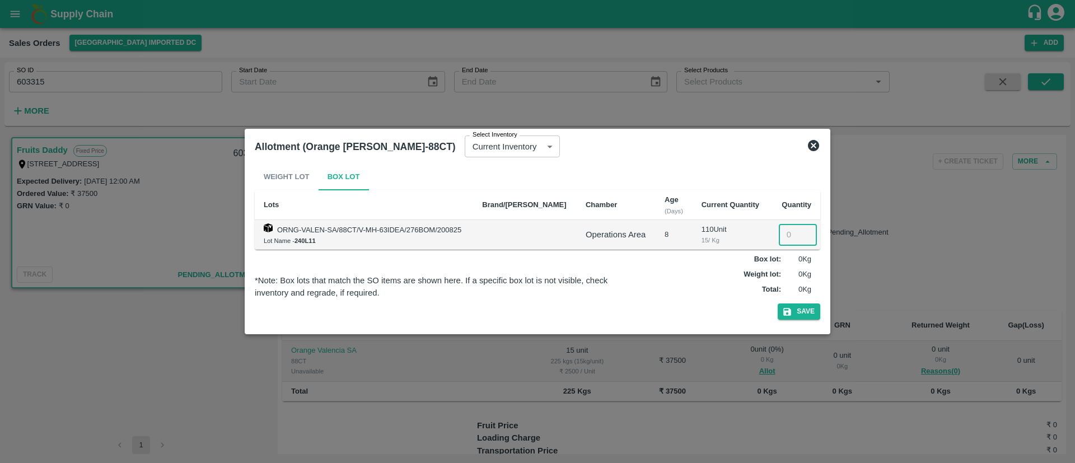
click at [785, 236] on input "number" at bounding box center [798, 234] width 38 height 21
type input "15"
click at [798, 311] on button "Save" at bounding box center [799, 311] width 43 height 16
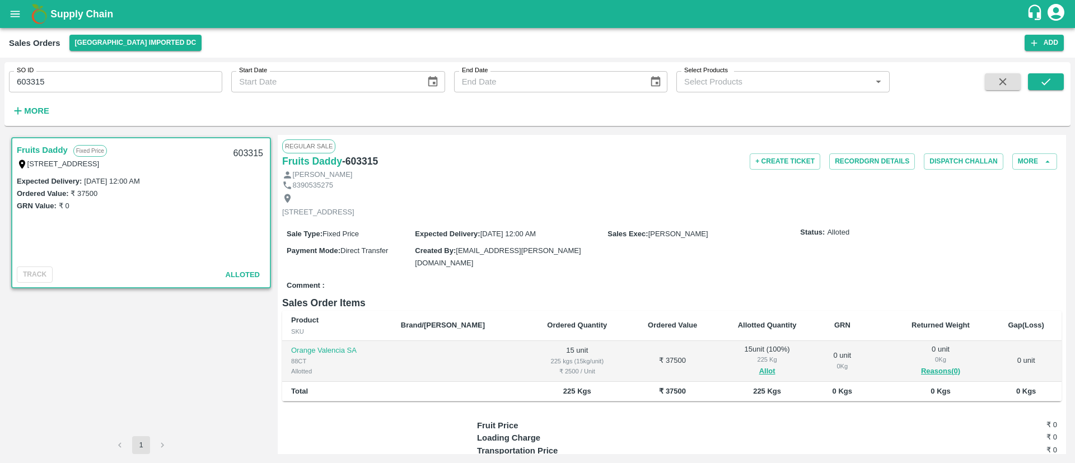
click at [365, 162] on h6 "- 603315" at bounding box center [360, 161] width 36 height 16
copy h6 "603315"
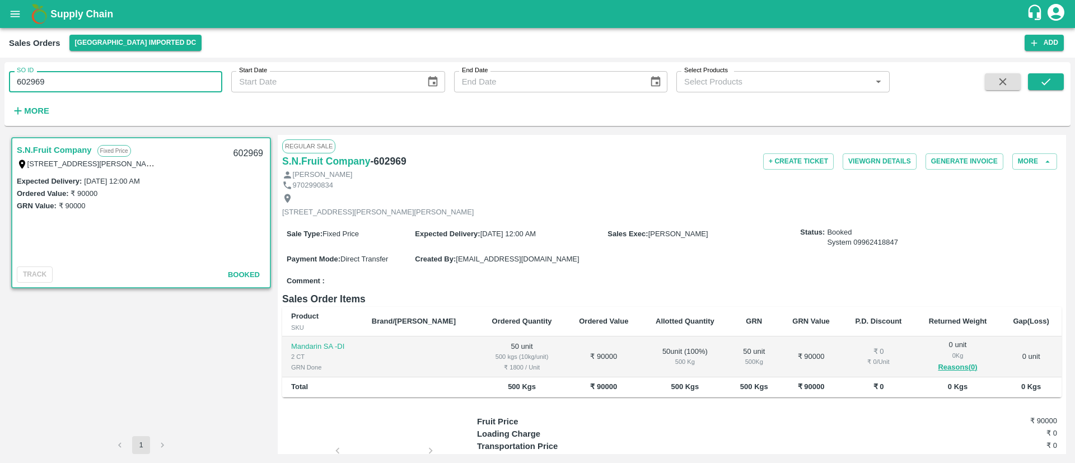
click at [36, 83] on input "602969" at bounding box center [115, 81] width 213 height 21
type input "602969"
click at [18, 9] on icon "open drawer" at bounding box center [15, 14] width 12 height 12
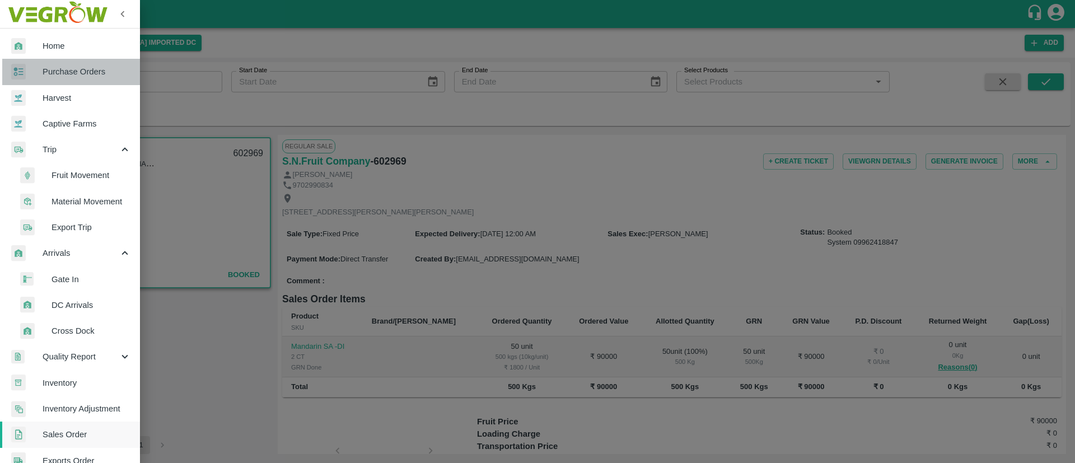
click at [71, 72] on span "Purchase Orders" at bounding box center [87, 71] width 88 height 12
